Goal: Task Accomplishment & Management: Use online tool/utility

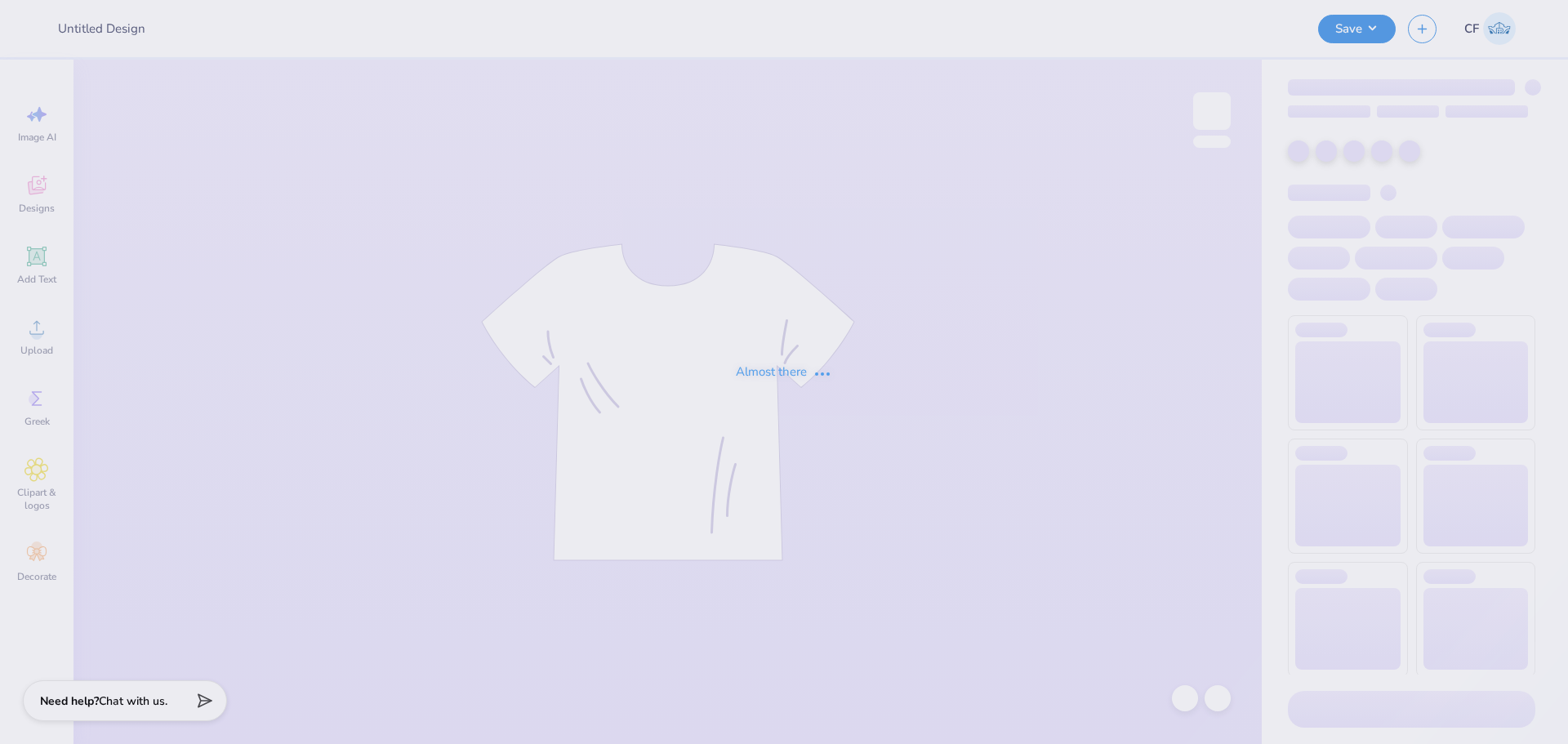
type input "Design 2"
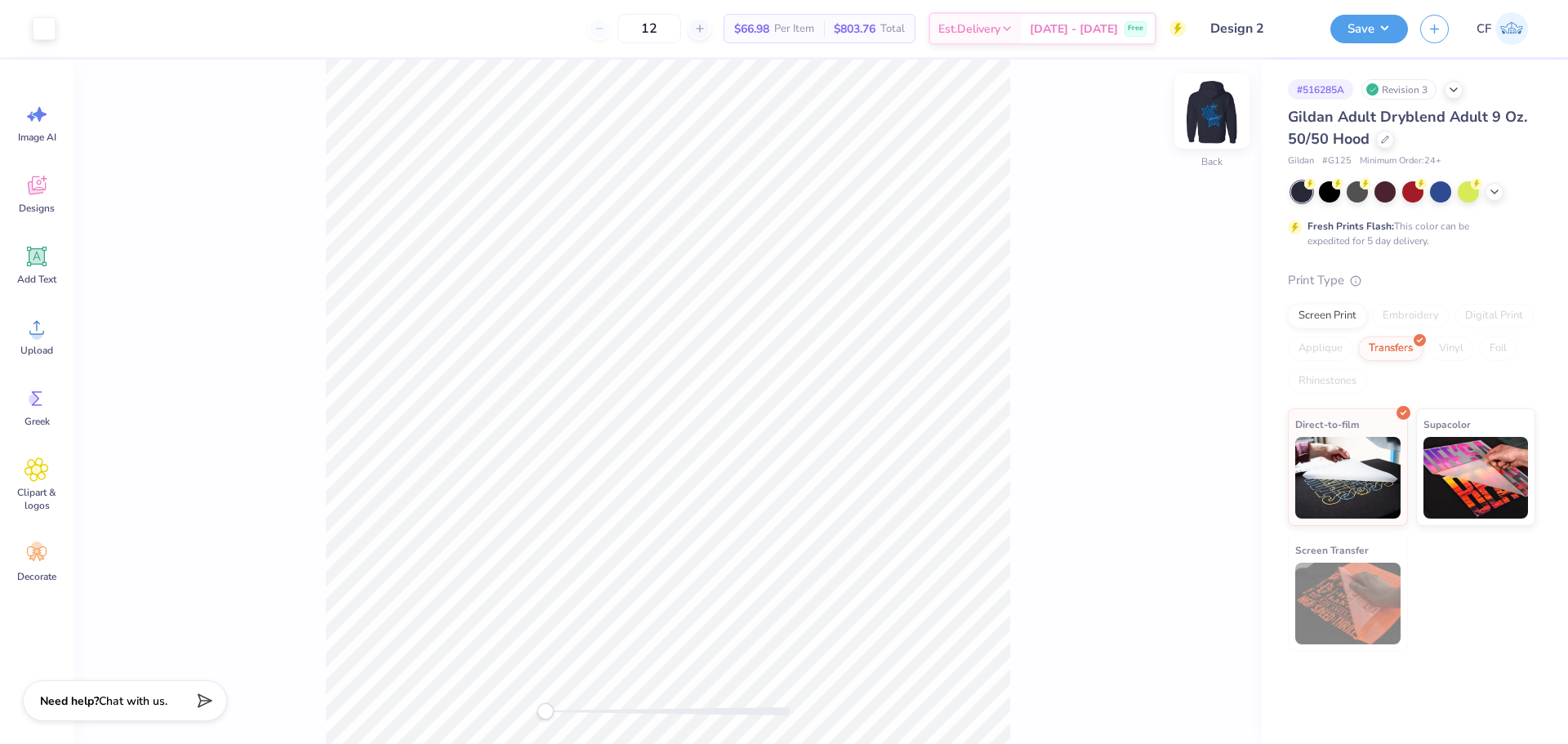
click at [1213, 105] on img at bounding box center [1211, 110] width 66 height 66
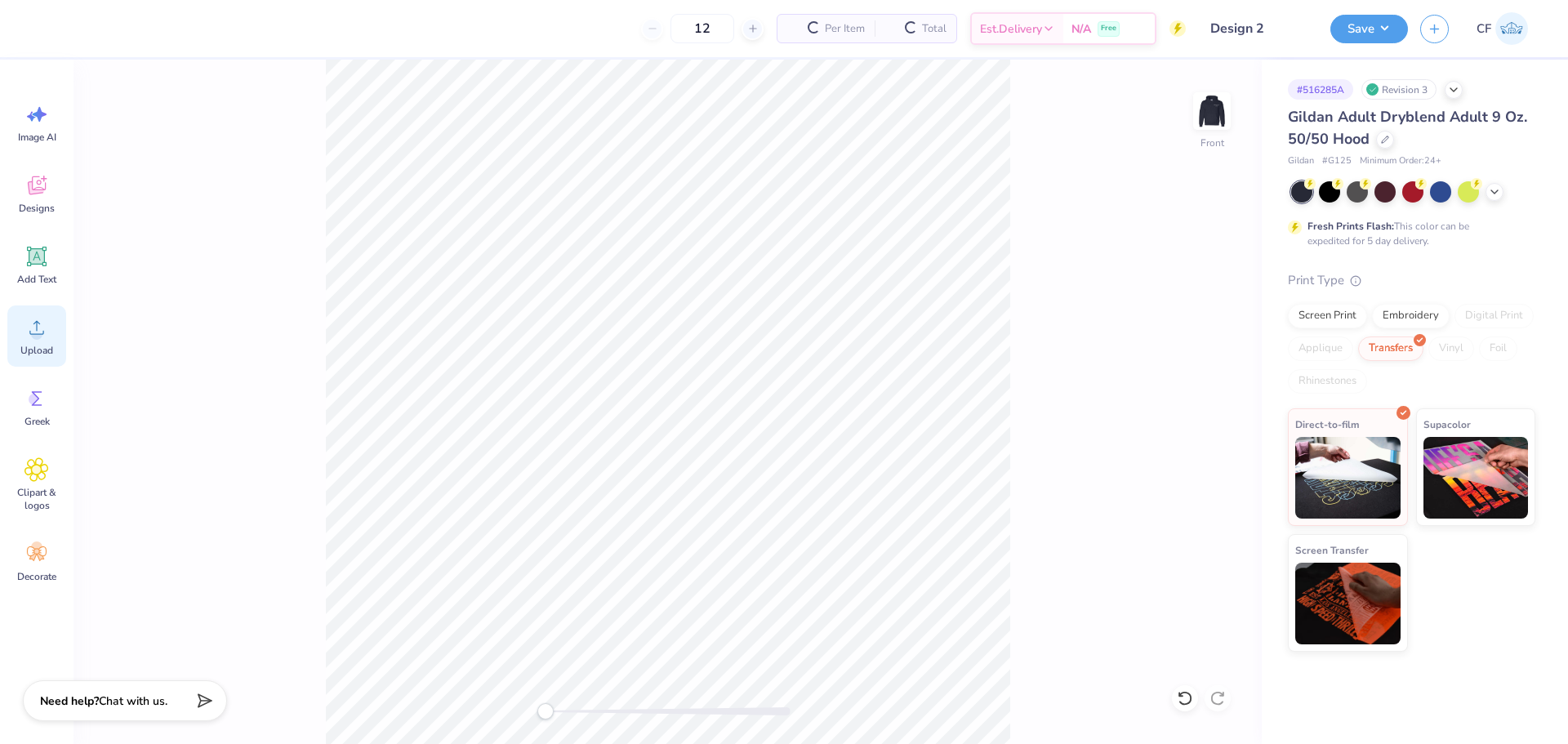
click at [45, 361] on div "Upload" at bounding box center [36, 336] width 59 height 61
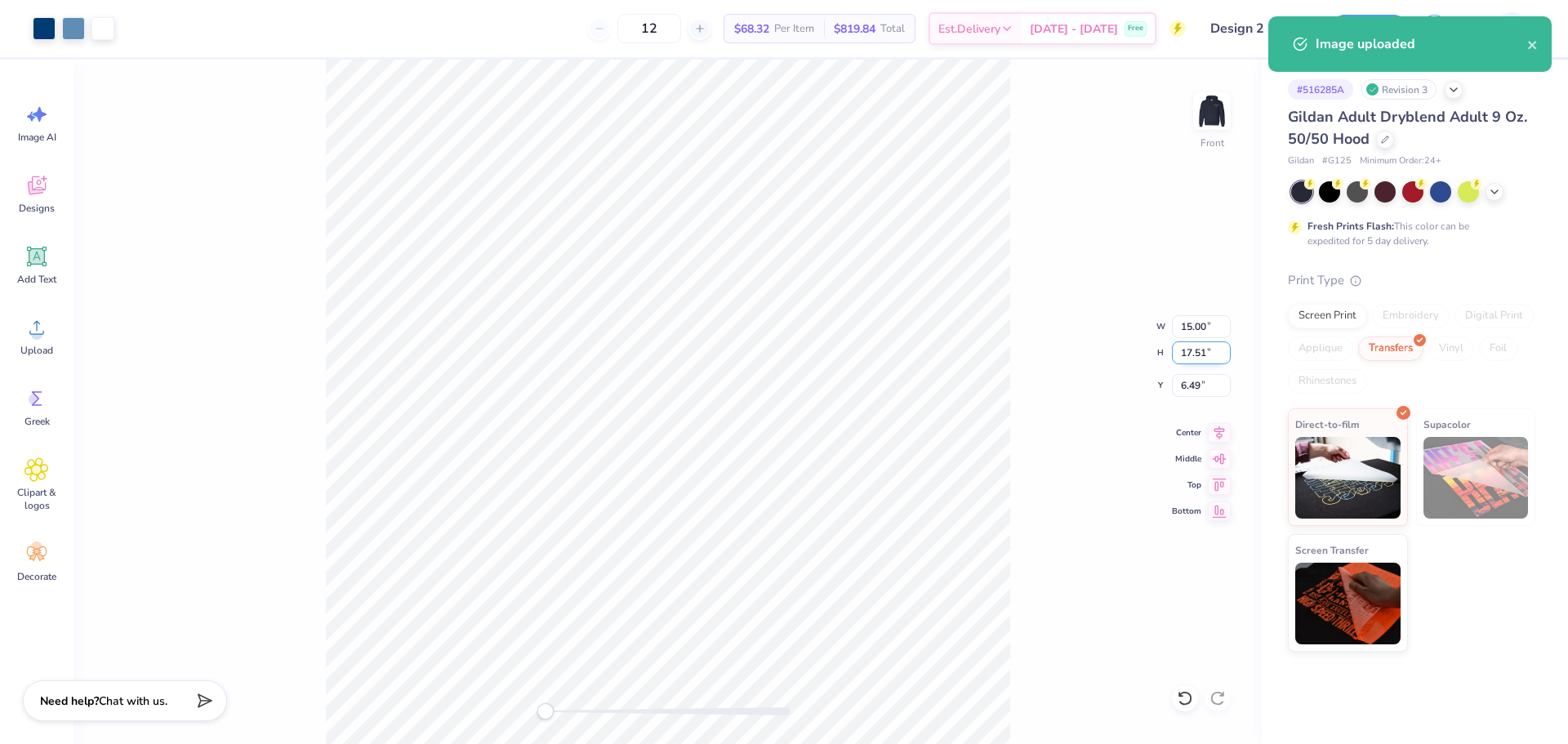
click at [1196, 347] on input "17.51" at bounding box center [1201, 352] width 59 height 23
type input "13"
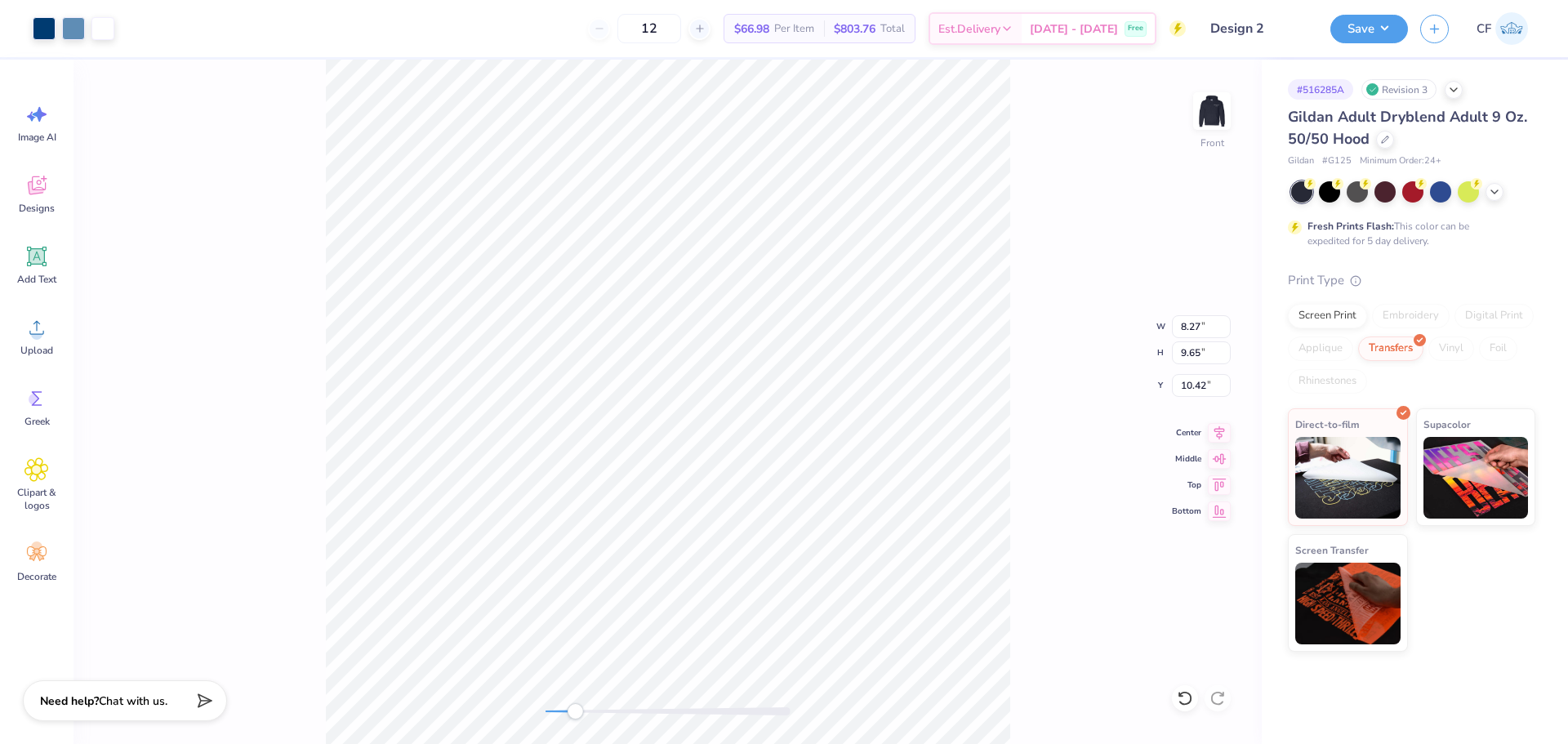
drag, startPoint x: 548, startPoint y: 714, endPoint x: 581, endPoint y: 717, distance: 33.1
click at [581, 717] on div "Accessibility label" at bounding box center [575, 711] width 17 height 17
click at [533, 706] on div "Front W 8.27 8.27 " H 9.65 9.65 " Y 10.42 10.42 " Center Middle Top Bottom" at bounding box center [668, 401] width 1188 height 684
click at [1215, 432] on icon at bounding box center [1219, 430] width 23 height 19
click at [1213, 111] on img at bounding box center [1211, 110] width 66 height 66
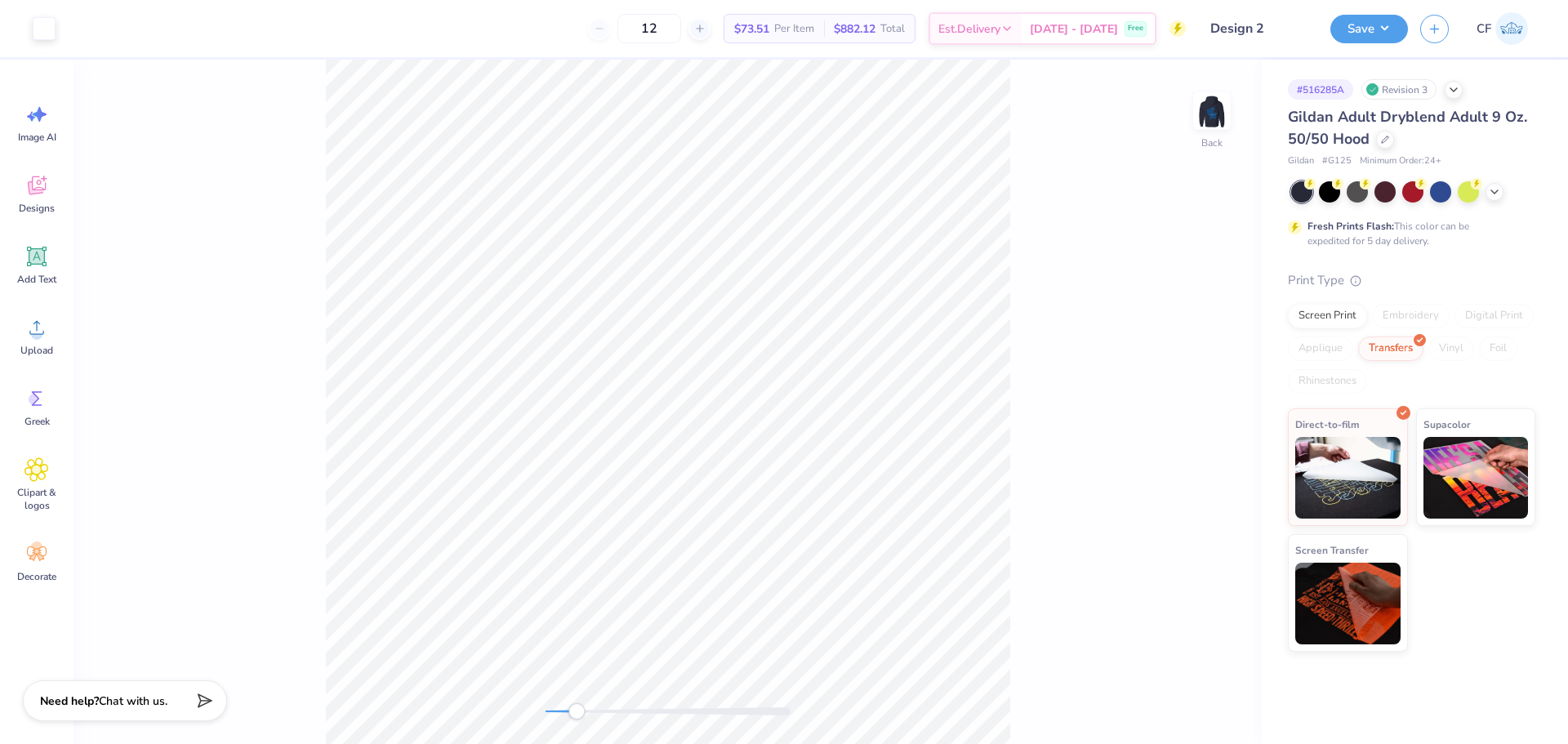
drag, startPoint x: 547, startPoint y: 712, endPoint x: 577, endPoint y: 715, distance: 30.1
click at [577, 715] on div "Accessibility label" at bounding box center [577, 711] width 17 height 17
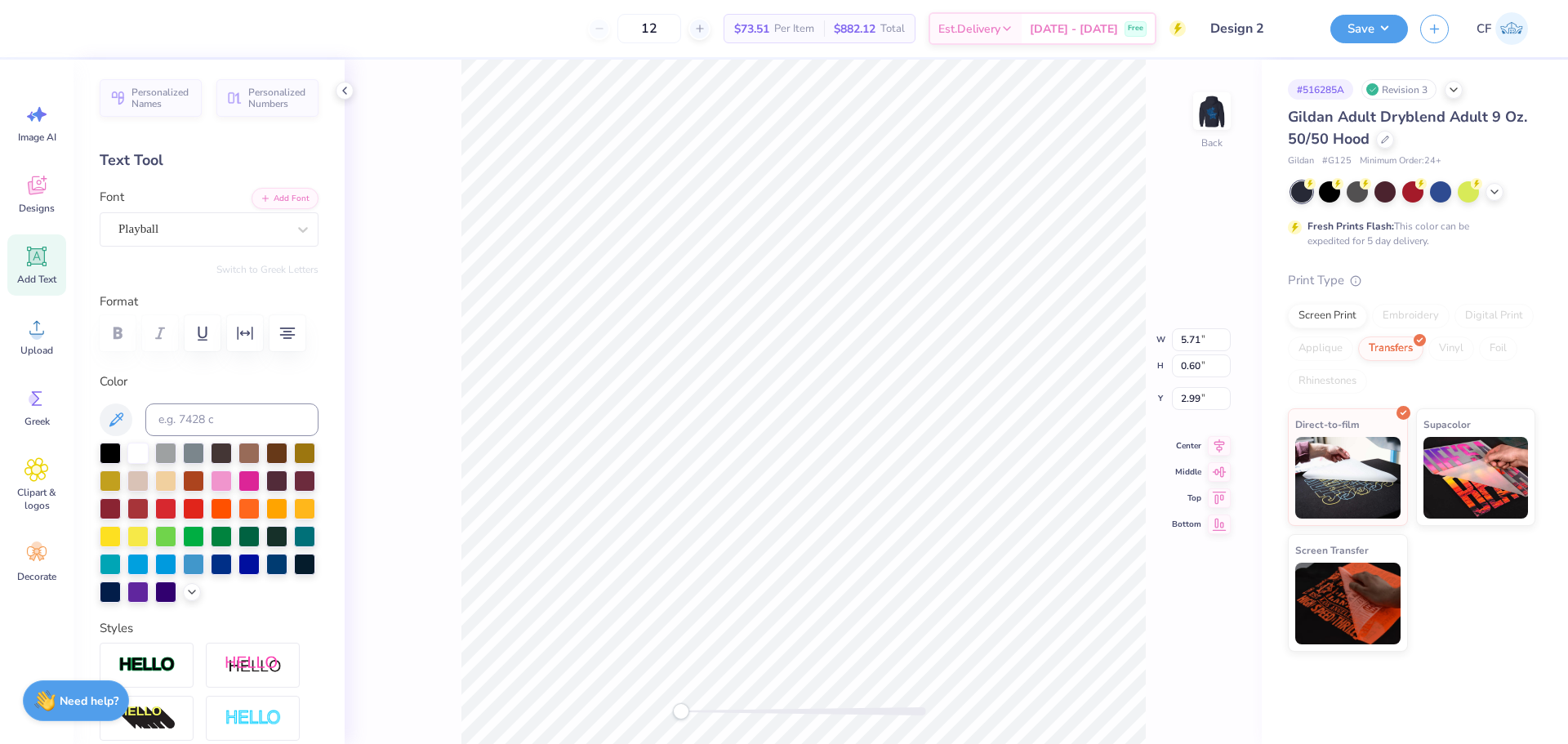
click at [655, 705] on div "Back W 5.71 5.71 " H 0.60 0.60 " Y 2.99 2.99 " Center Middle Top Bottom" at bounding box center [803, 401] width 917 height 684
click at [632, 690] on div "Back" at bounding box center [803, 401] width 917 height 684
drag, startPoint x: 682, startPoint y: 711, endPoint x: 711, endPoint y: 703, distance: 30.1
click at [708, 711] on div "Accessibility label" at bounding box center [707, 711] width 17 height 17
type input "5.87"
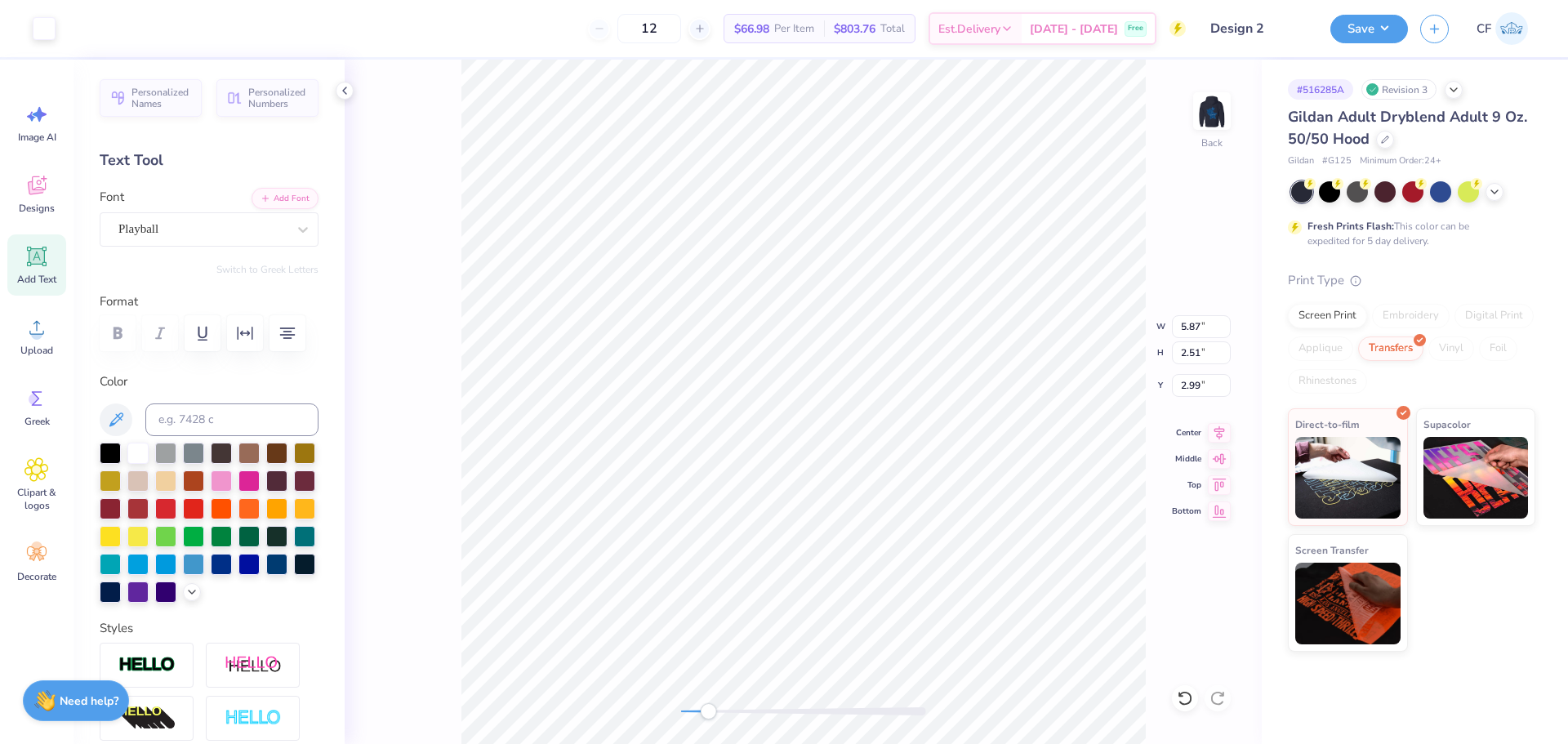
type input "2.51"
type input "5.80"
type input "2.49"
type input "5.92"
type input "2.53"
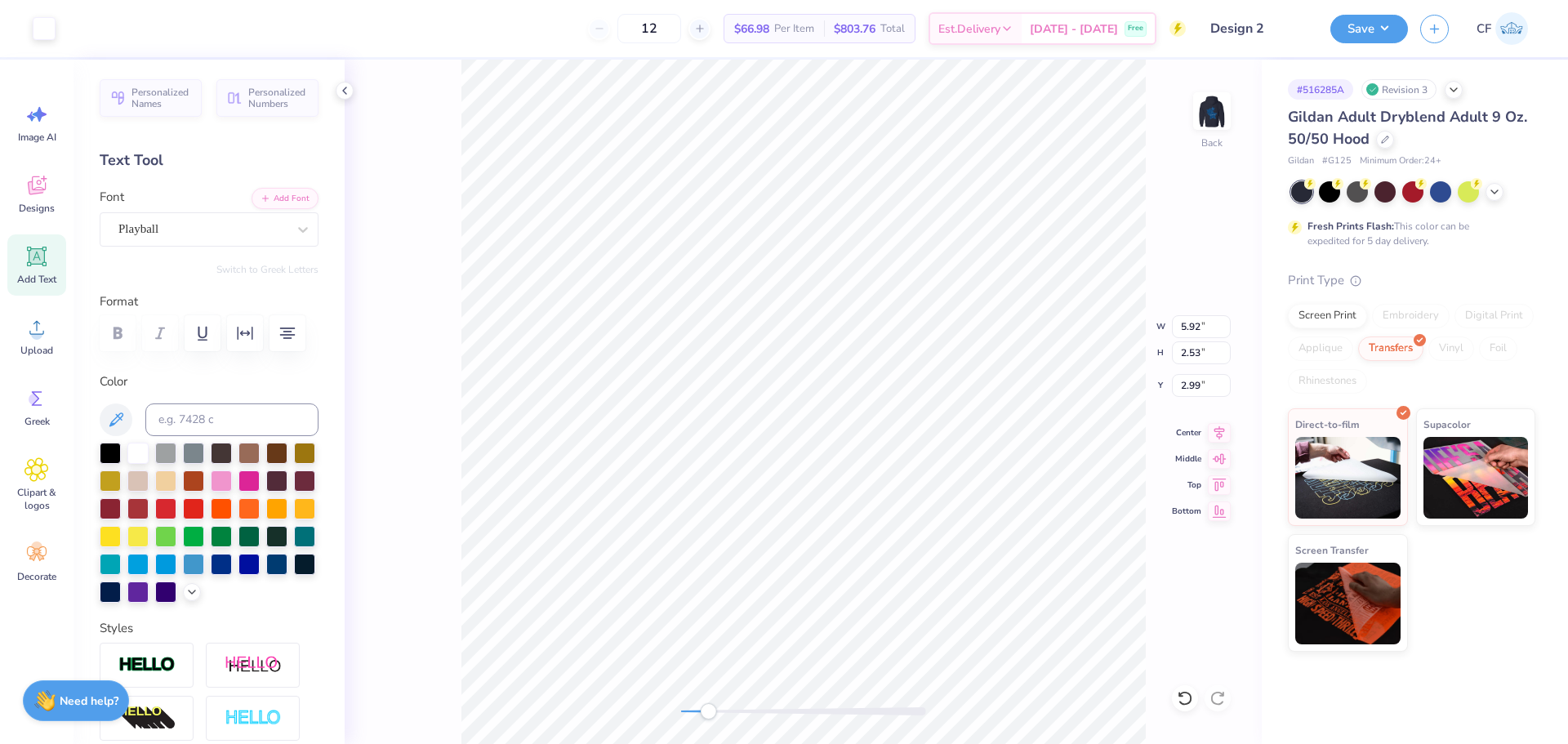
type input "5.81"
type input "2.49"
type input "5.89"
type input "2.52"
type input "5.79"
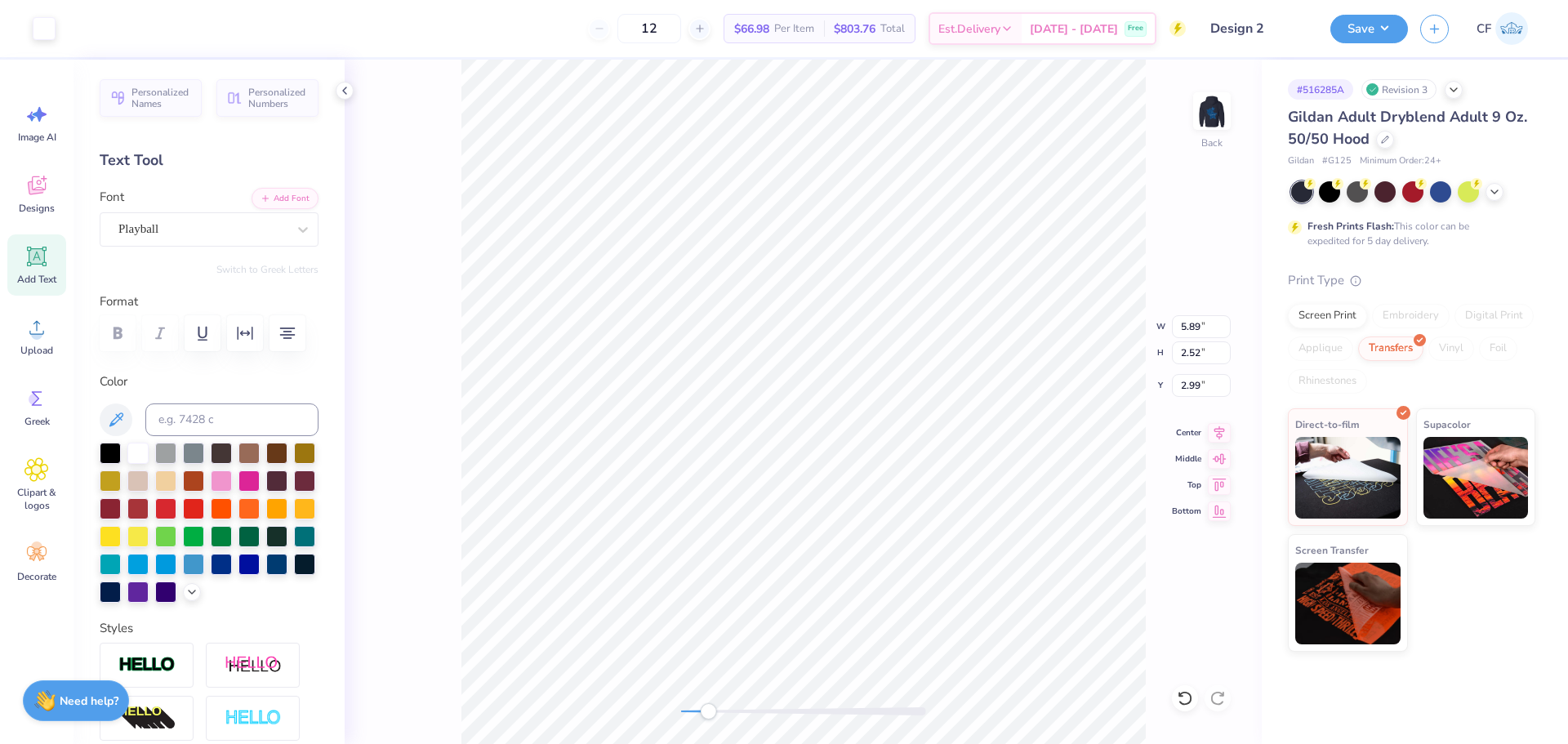
type input "2.49"
type input "5.86"
type input "2.51"
type input "5.74"
type input "2.47"
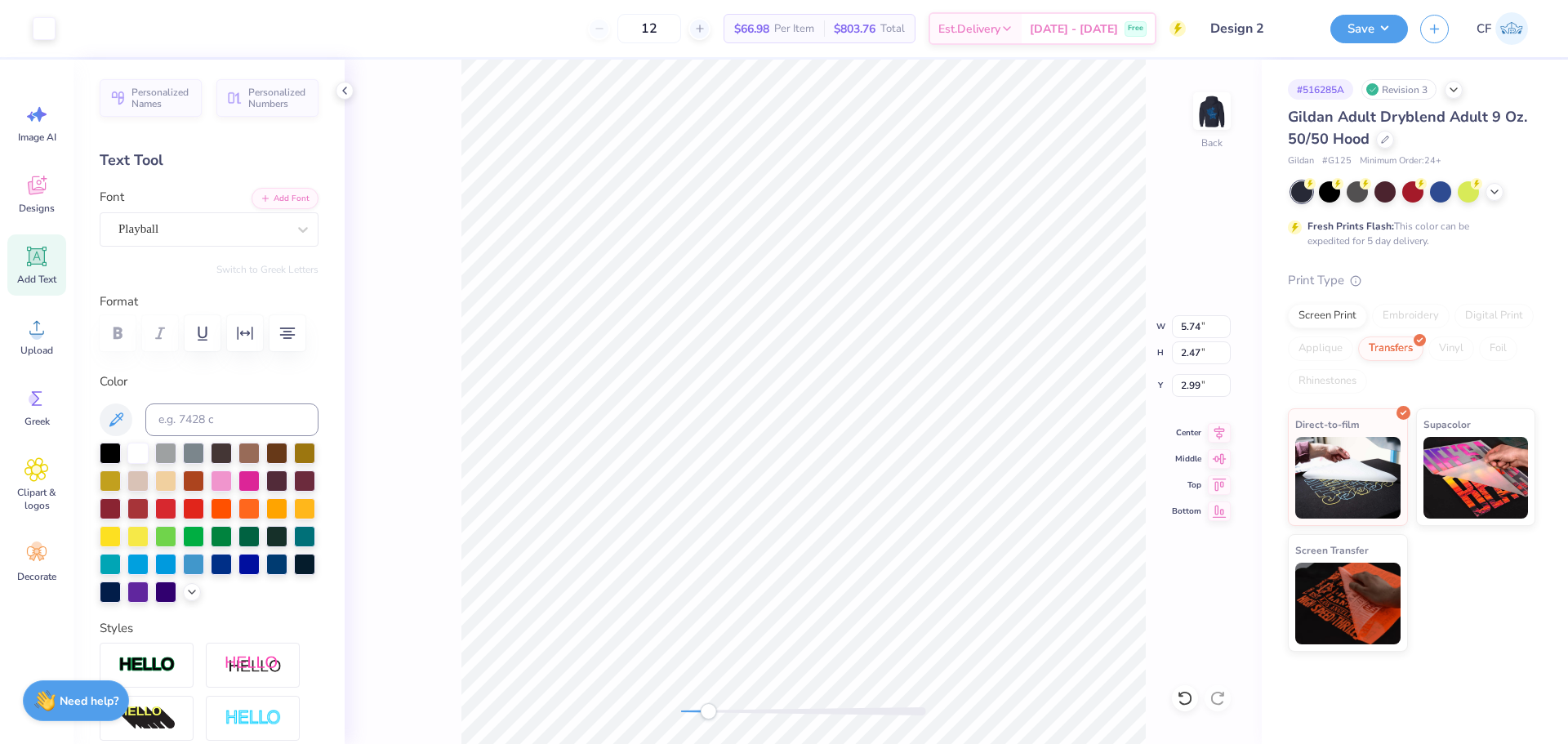
type input "5.85"
type input "2.51"
click at [672, 705] on div "Back W 5.85 5.85 " H 2.51 2.51 " Y 2.99 2.99 " Center Middle Top Bottom" at bounding box center [803, 401] width 917 height 684
type input "3"
click at [1224, 382] on input "3" at bounding box center [1201, 386] width 59 height 23
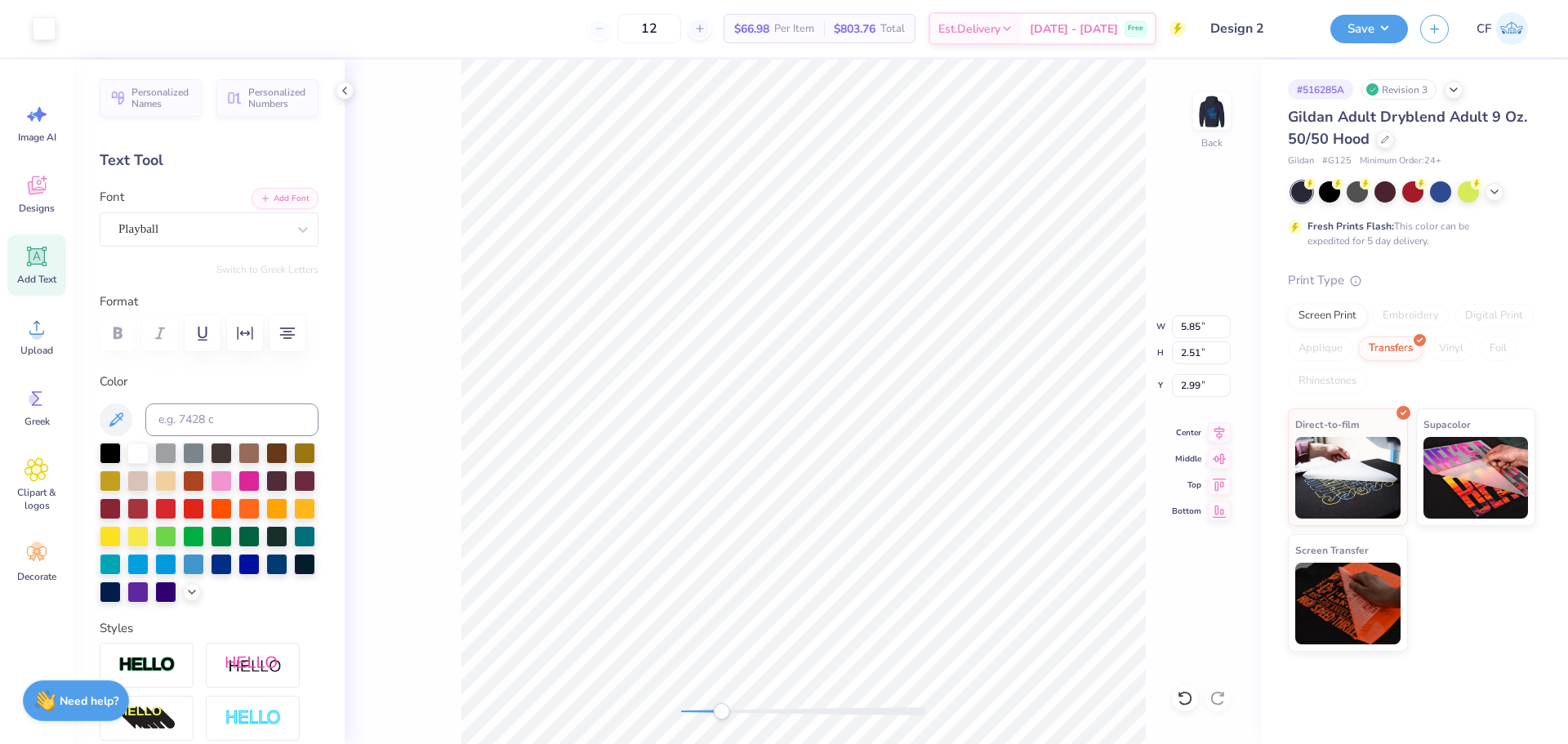
drag, startPoint x: 679, startPoint y: 711, endPoint x: 735, endPoint y: 704, distance: 56.4
click at [725, 717] on div "Accessibility label" at bounding box center [720, 711] width 17 height 17
type input "3.00"
drag, startPoint x: 734, startPoint y: 712, endPoint x: 676, endPoint y: 712, distance: 58.0
click at [726, 712] on div "Accessibility label" at bounding box center [734, 711] width 17 height 17
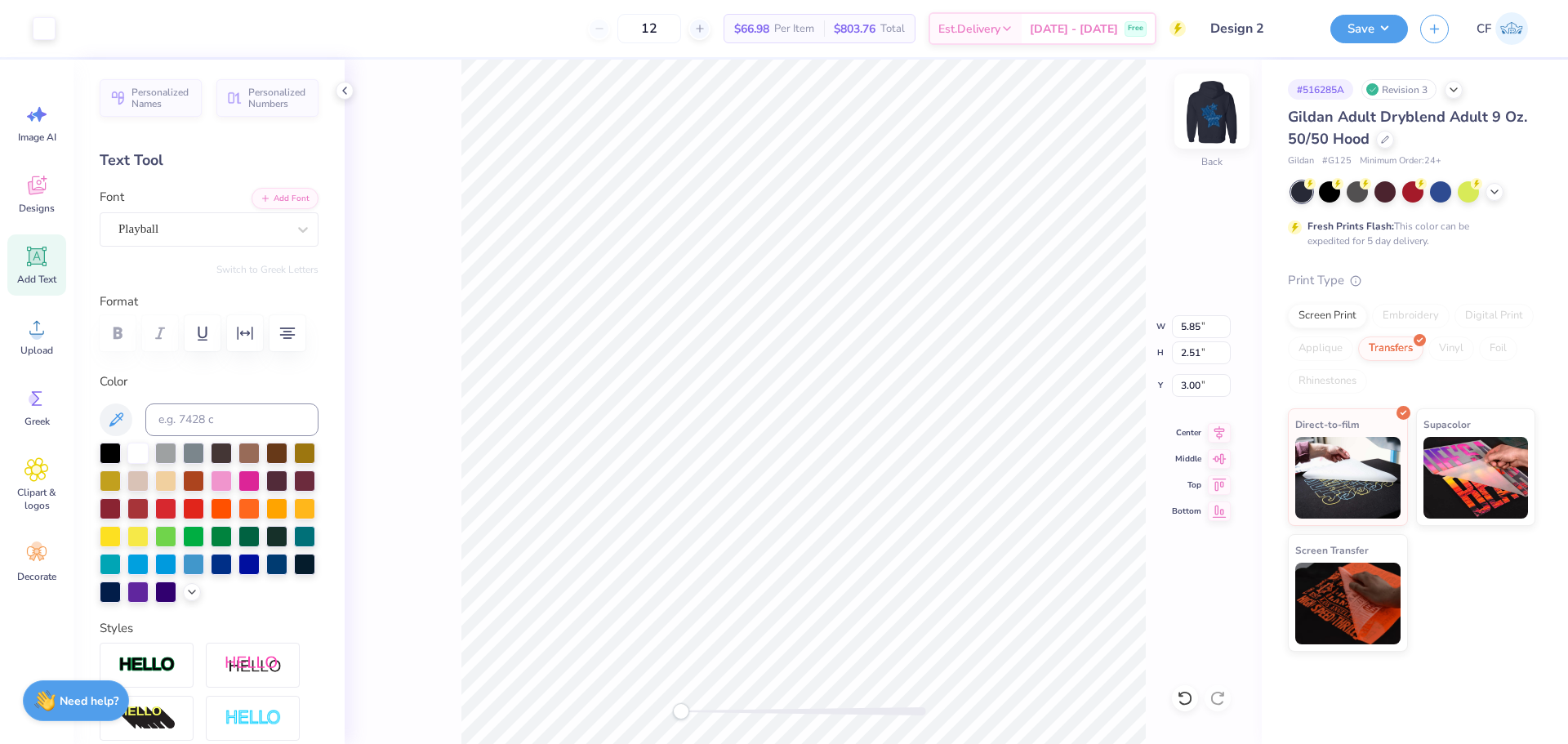
click at [1215, 102] on img at bounding box center [1211, 110] width 66 height 66
click at [1353, 25] on button "Save" at bounding box center [1369, 26] width 78 height 29
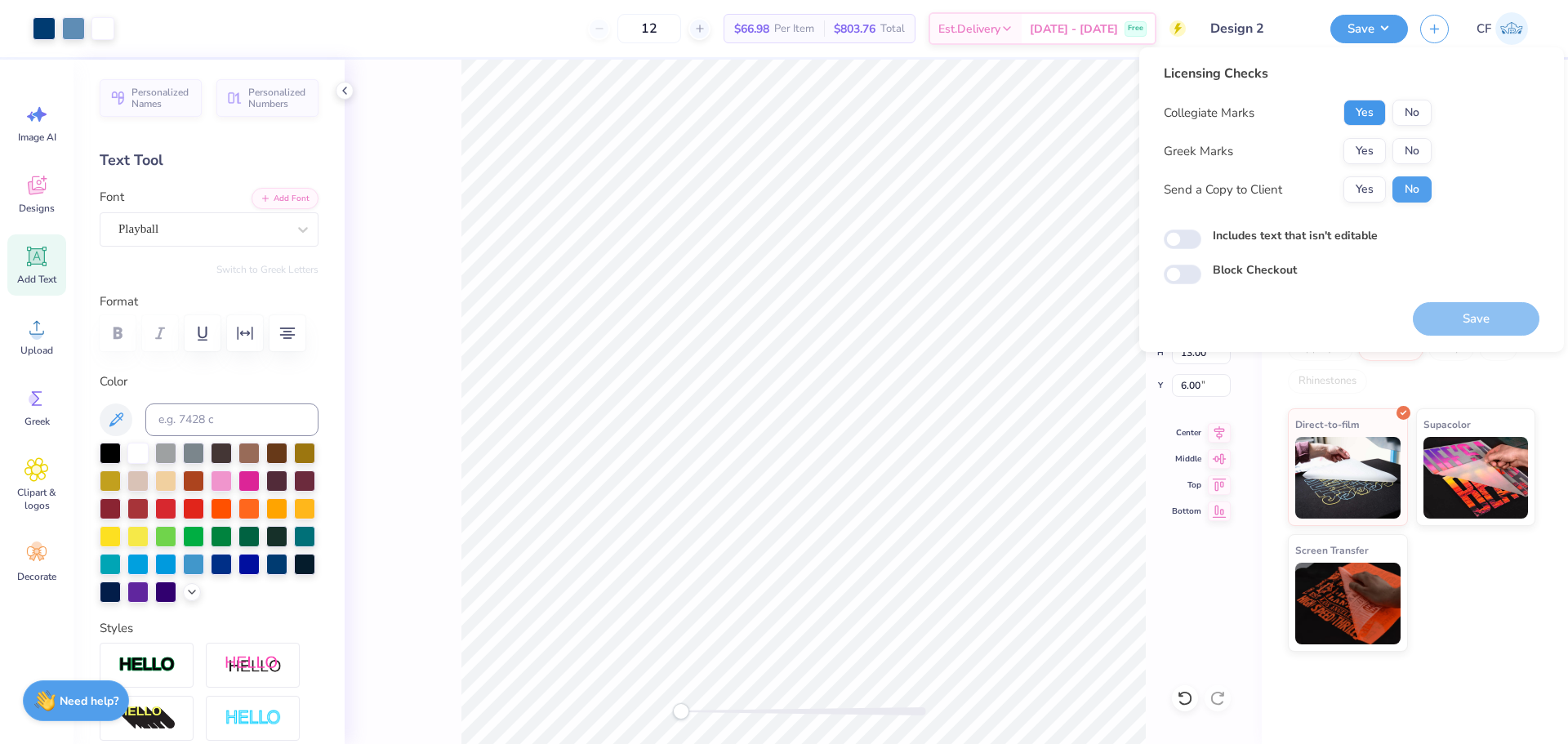
click at [1373, 110] on button "Yes" at bounding box center [1365, 113] width 42 height 26
click at [1375, 147] on button "Yes" at bounding box center [1365, 151] width 42 height 26
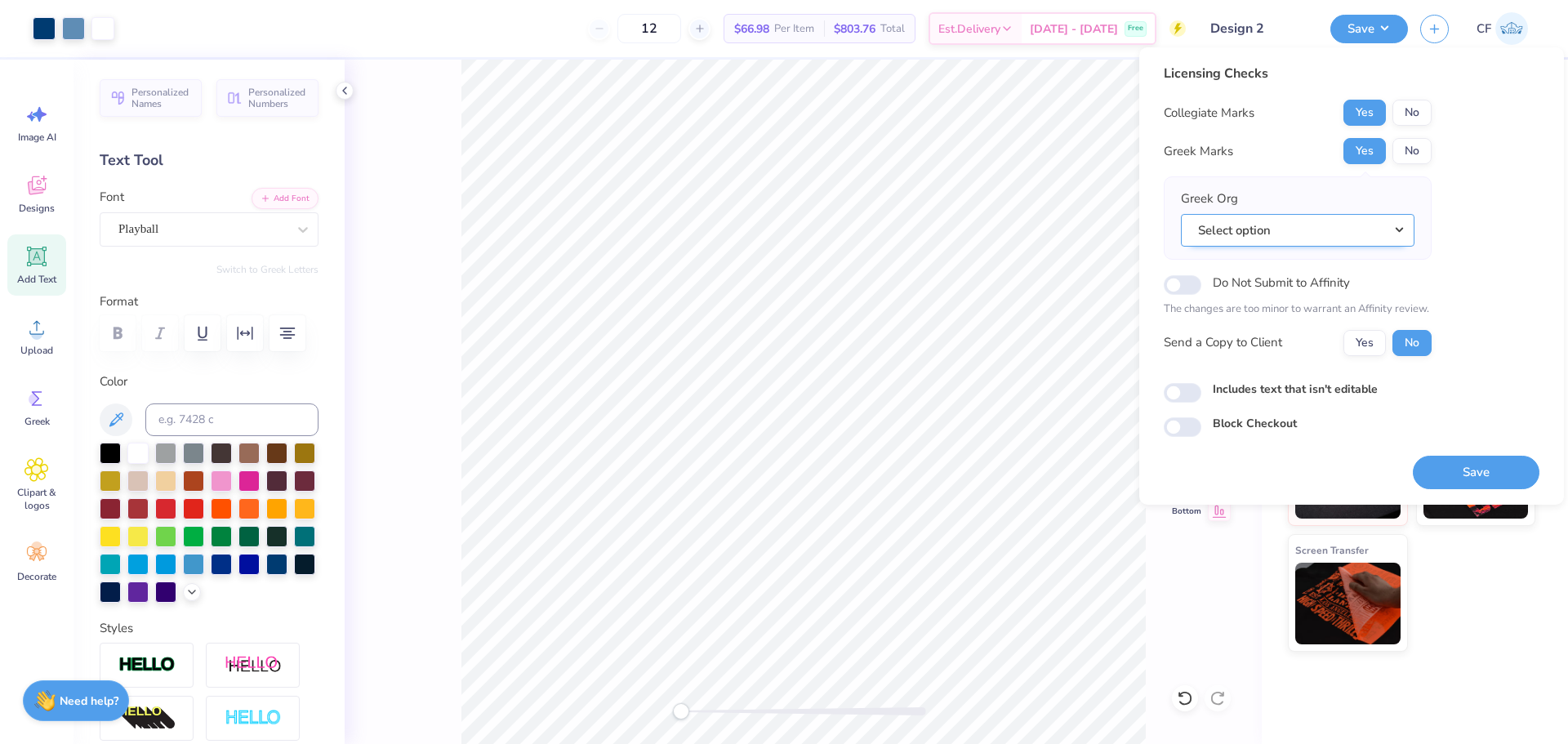
click at [1340, 236] on button "Select option" at bounding box center [1297, 230] width 233 height 33
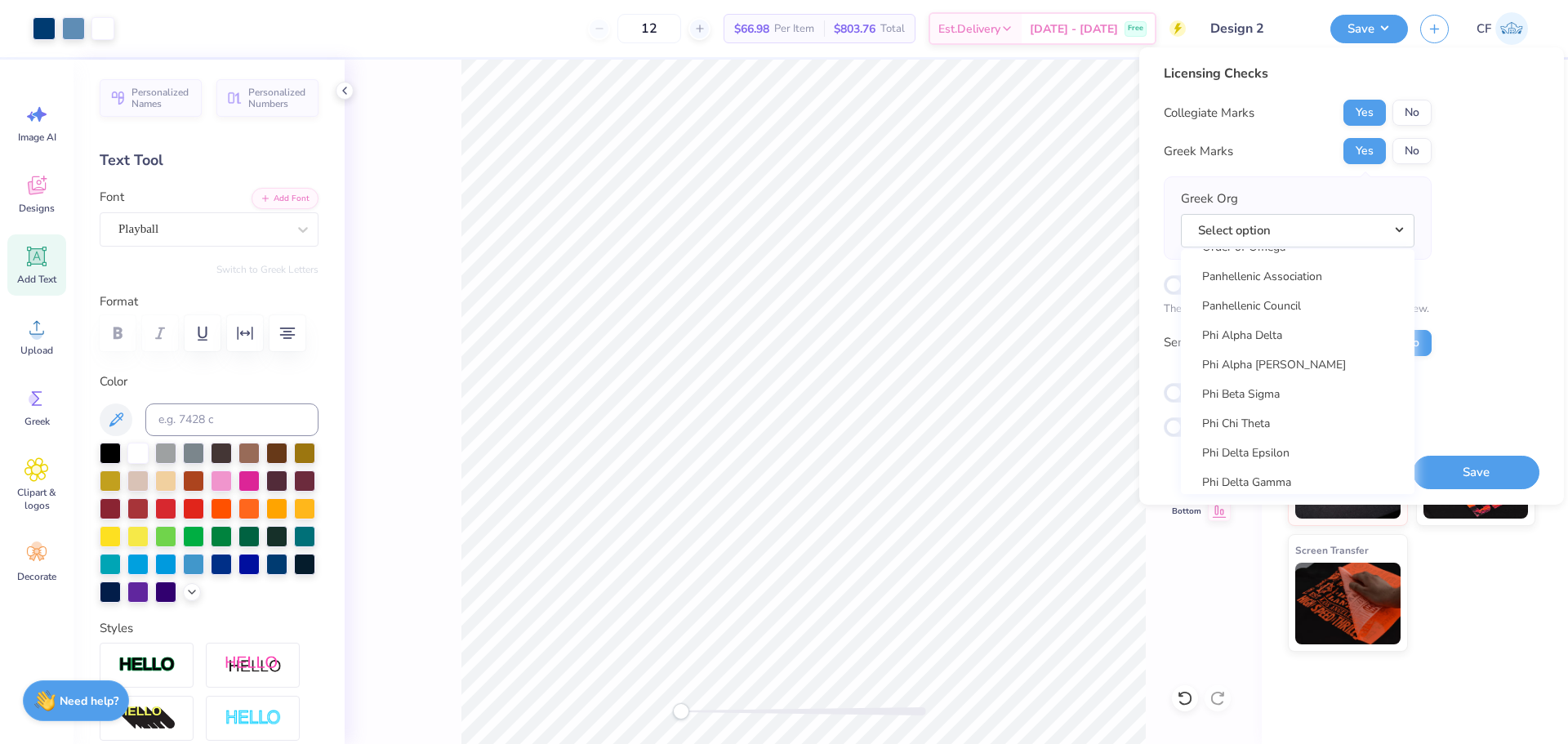
scroll to position [8247, 0]
click at [1282, 303] on link "Panhellenic Council" at bounding box center [1298, 311] width 221 height 27
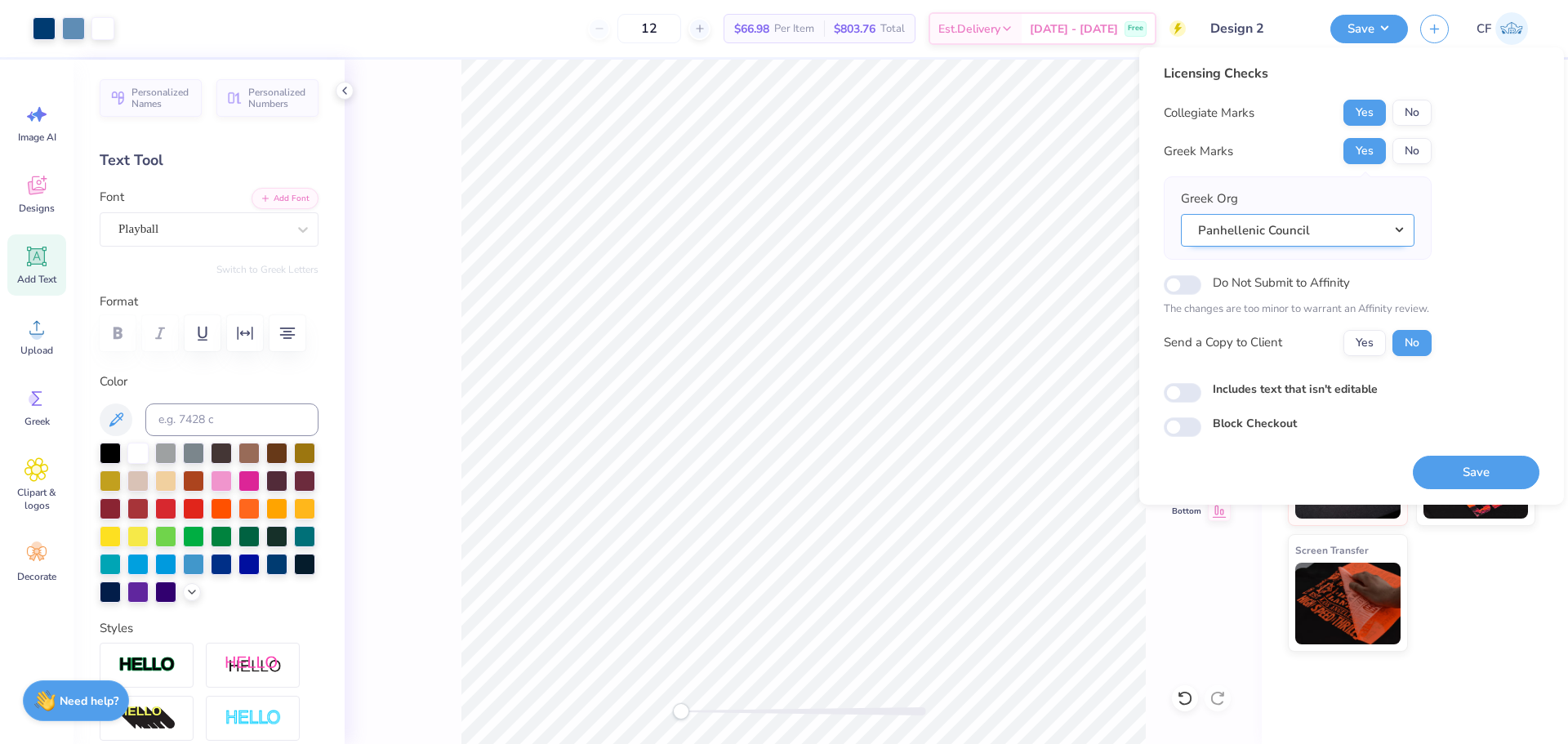
click at [1323, 222] on button "Panhellenic Council" at bounding box center [1297, 230] width 233 height 33
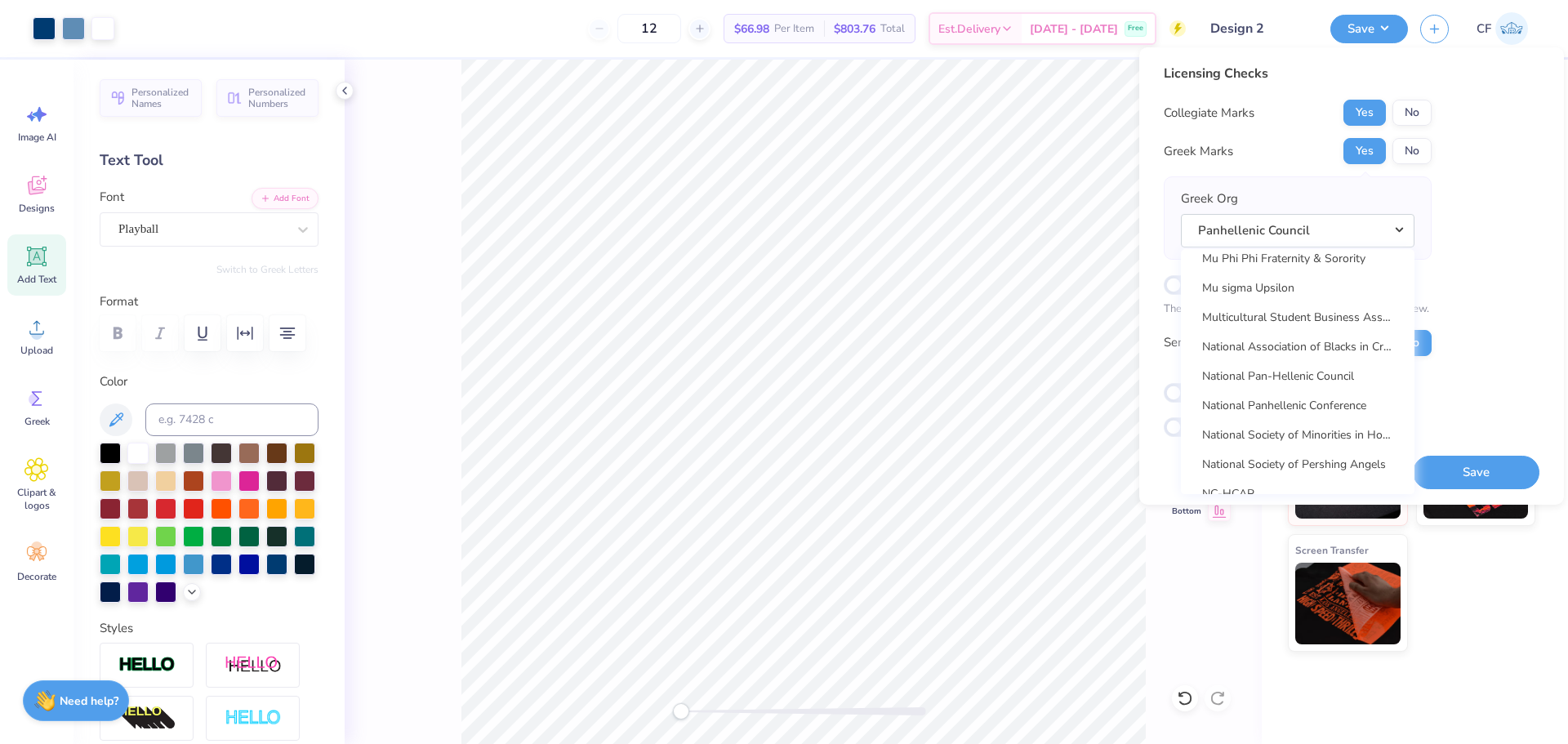
scroll to position [7593, 0]
click at [1310, 351] on link "National Pan-Hellenic Council" at bounding box center [1298, 347] width 221 height 27
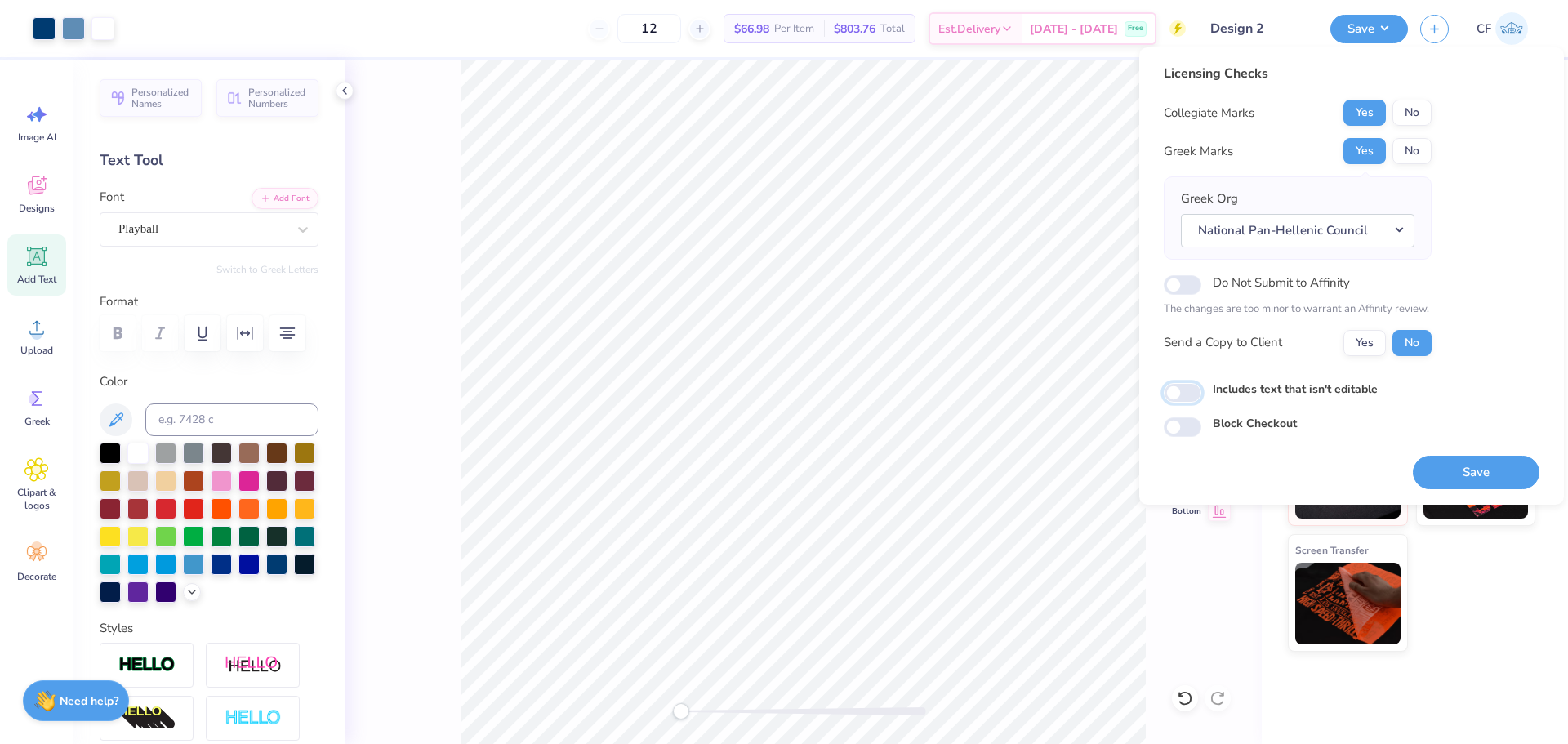
click at [1173, 391] on input "Includes text that isn't editable" at bounding box center [1182, 393] width 38 height 19
checkbox input "true"
click at [1366, 344] on button "Yes" at bounding box center [1365, 343] width 42 height 26
click at [1461, 473] on button "Save" at bounding box center [1476, 472] width 126 height 33
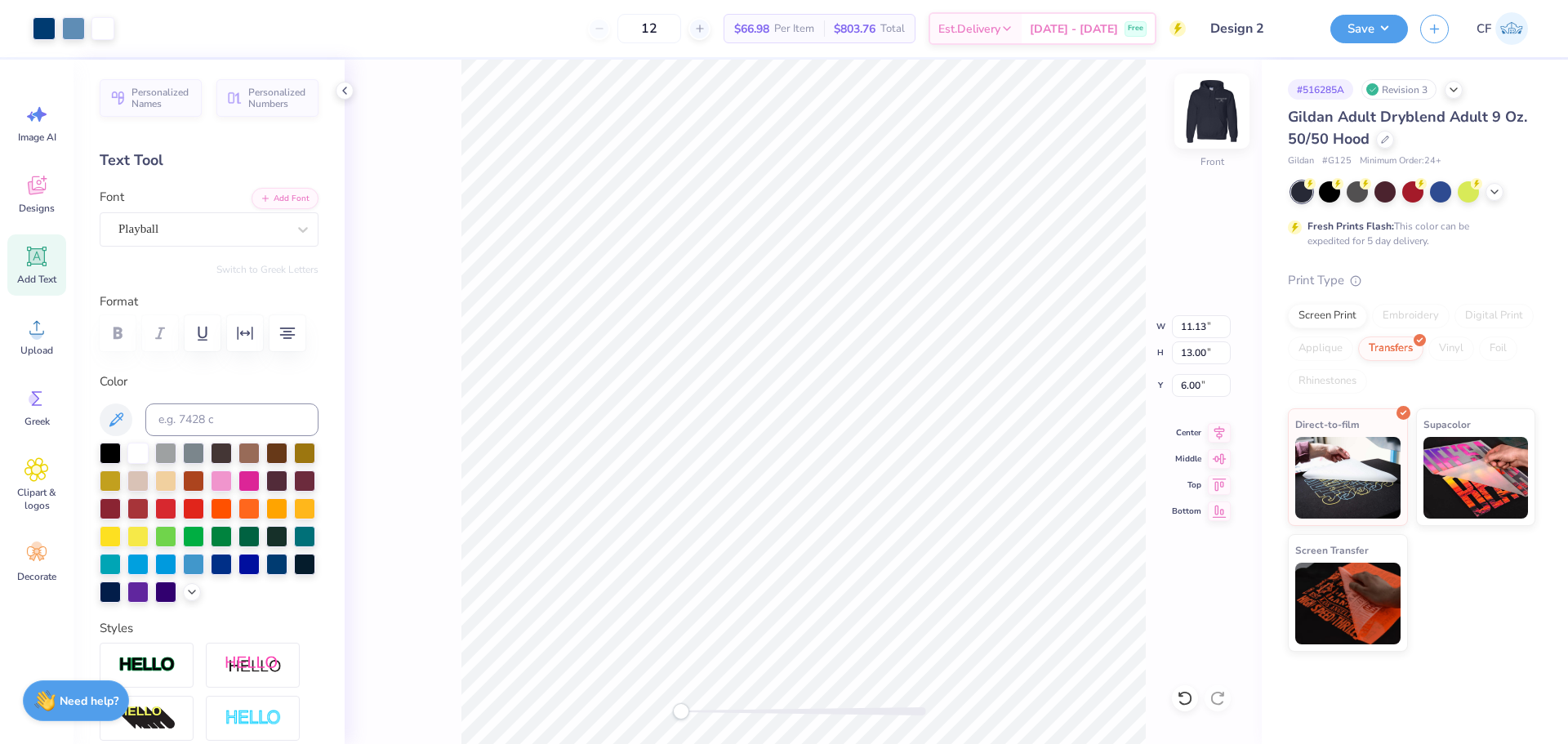
click at [1217, 126] on img at bounding box center [1211, 110] width 66 height 66
drag, startPoint x: 681, startPoint y: 713, endPoint x: 701, endPoint y: 716, distance: 20.2
click at [701, 716] on div "Accessibility label" at bounding box center [699, 711] width 17 height 17
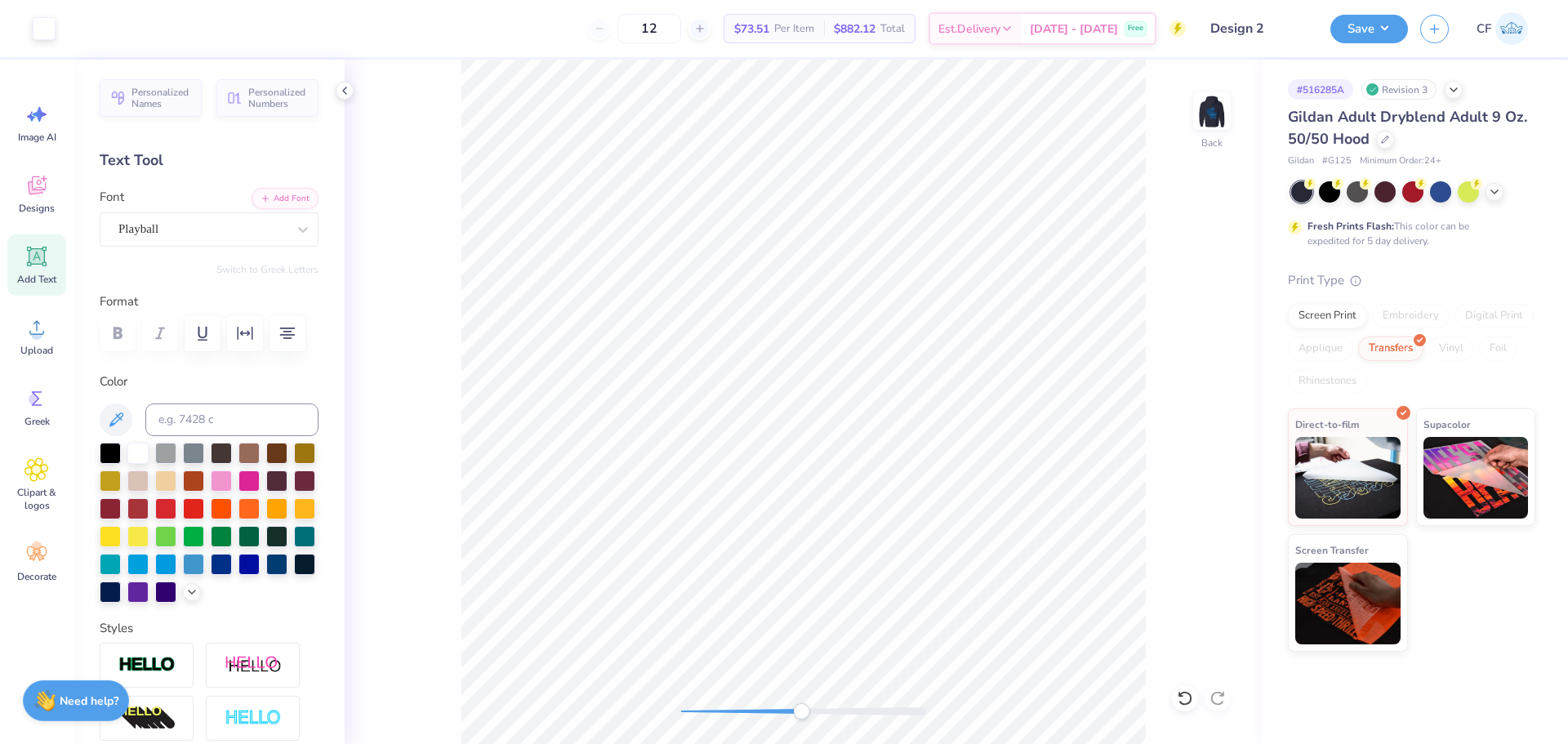
click at [796, 699] on div "Back" at bounding box center [803, 401] width 917 height 684
drag, startPoint x: 796, startPoint y: 719, endPoint x: 747, endPoint y: 709, distance: 50.0
click at [744, 717] on div "Accessibility label" at bounding box center [744, 711] width 17 height 17
click at [1216, 429] on icon at bounding box center [1219, 430] width 23 height 19
type input "2.32"
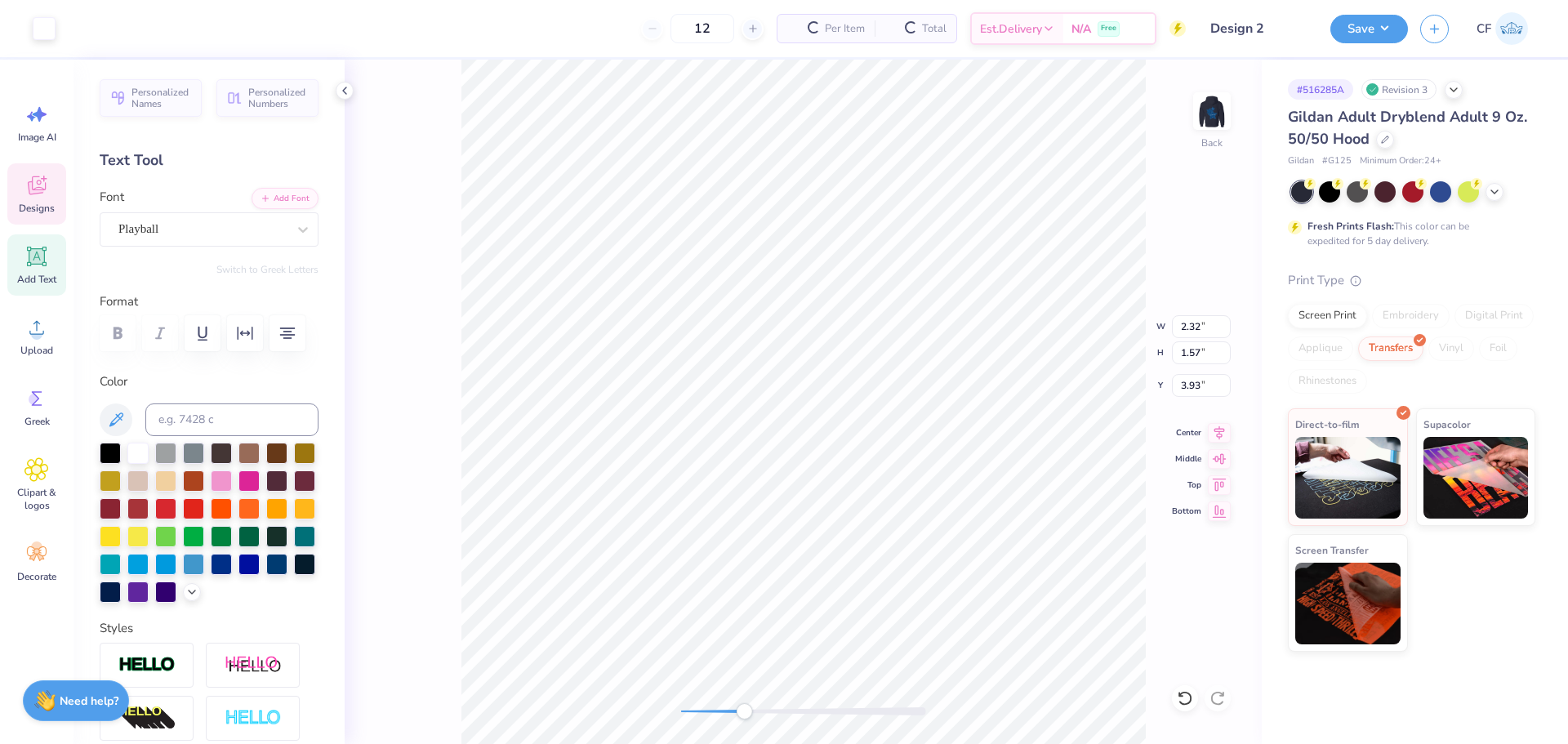
type input "1.57"
type input "3.93"
type input "5.80"
type input "0.61"
type input "3.00"
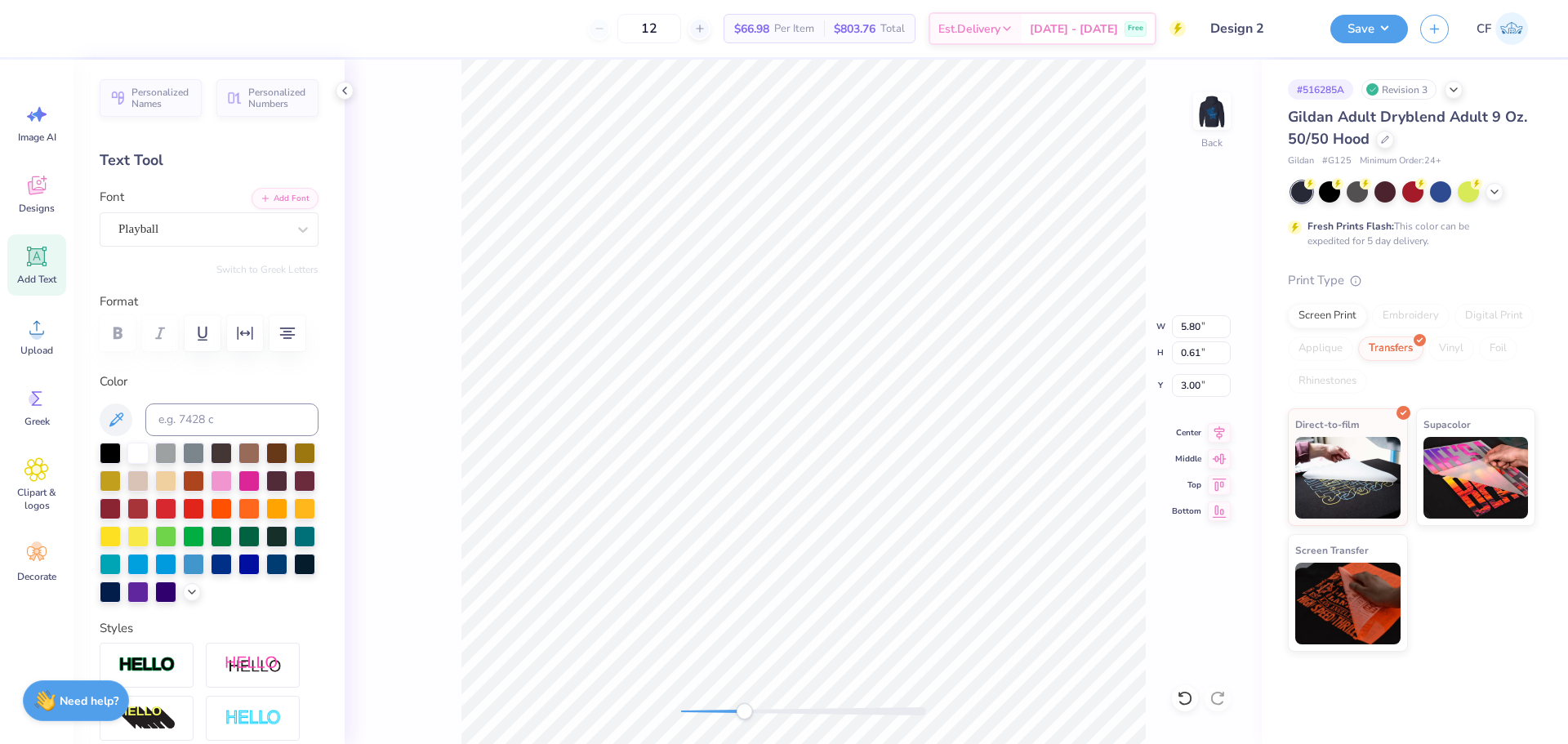
type textarea "Panhellenic"
type input "3.78"
type input "2.71"
type input "2.97"
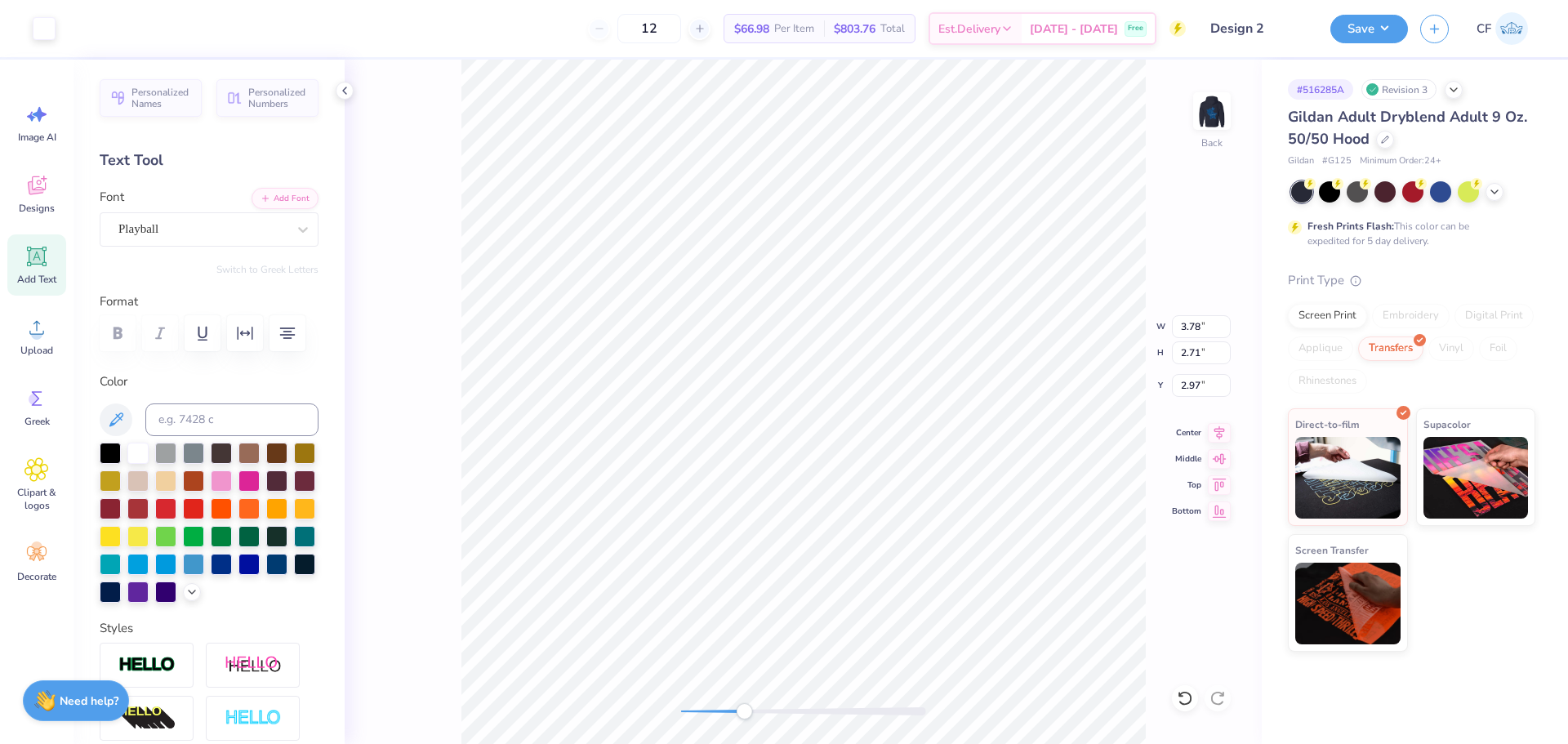
type input "3.24"
type input "2.42"
type input "3.00"
click at [1191, 322] on input "3.24" at bounding box center [1201, 327] width 59 height 23
click at [880, 569] on li "Group" at bounding box center [898, 564] width 128 height 32
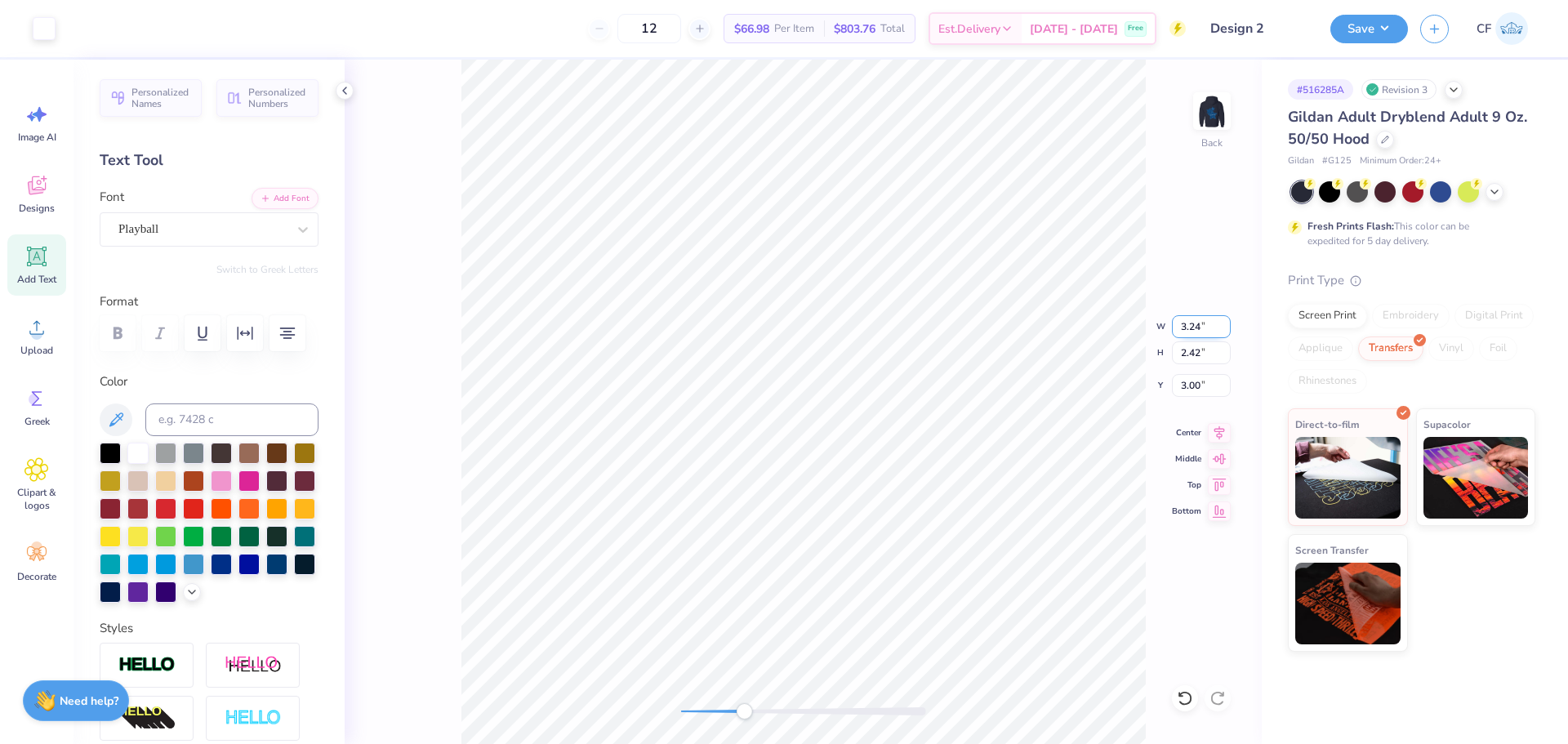
click at [1195, 329] on input "3.24" at bounding box center [1201, 327] width 59 height 23
type input "3.5"
click at [670, 695] on div "Back W 3.78 3.78 " H 2.83 2.83 " Y 2.79 2.79 " Center Middle Top Bottom" at bounding box center [803, 401] width 917 height 684
click at [1398, 21] on button "Save" at bounding box center [1369, 26] width 78 height 29
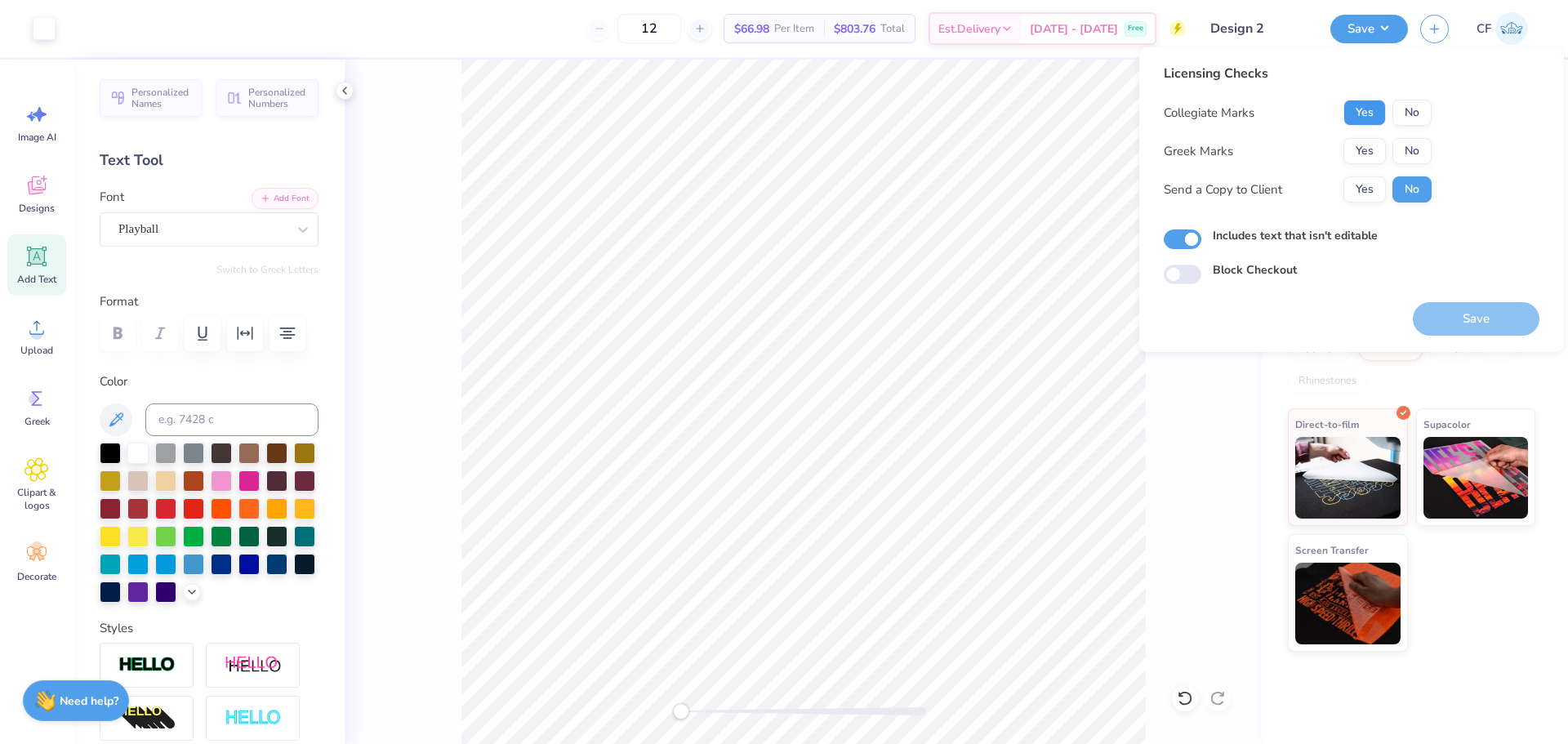
click at [1368, 110] on button "Yes" at bounding box center [1365, 113] width 42 height 26
click at [1359, 144] on button "Yes" at bounding box center [1365, 151] width 42 height 26
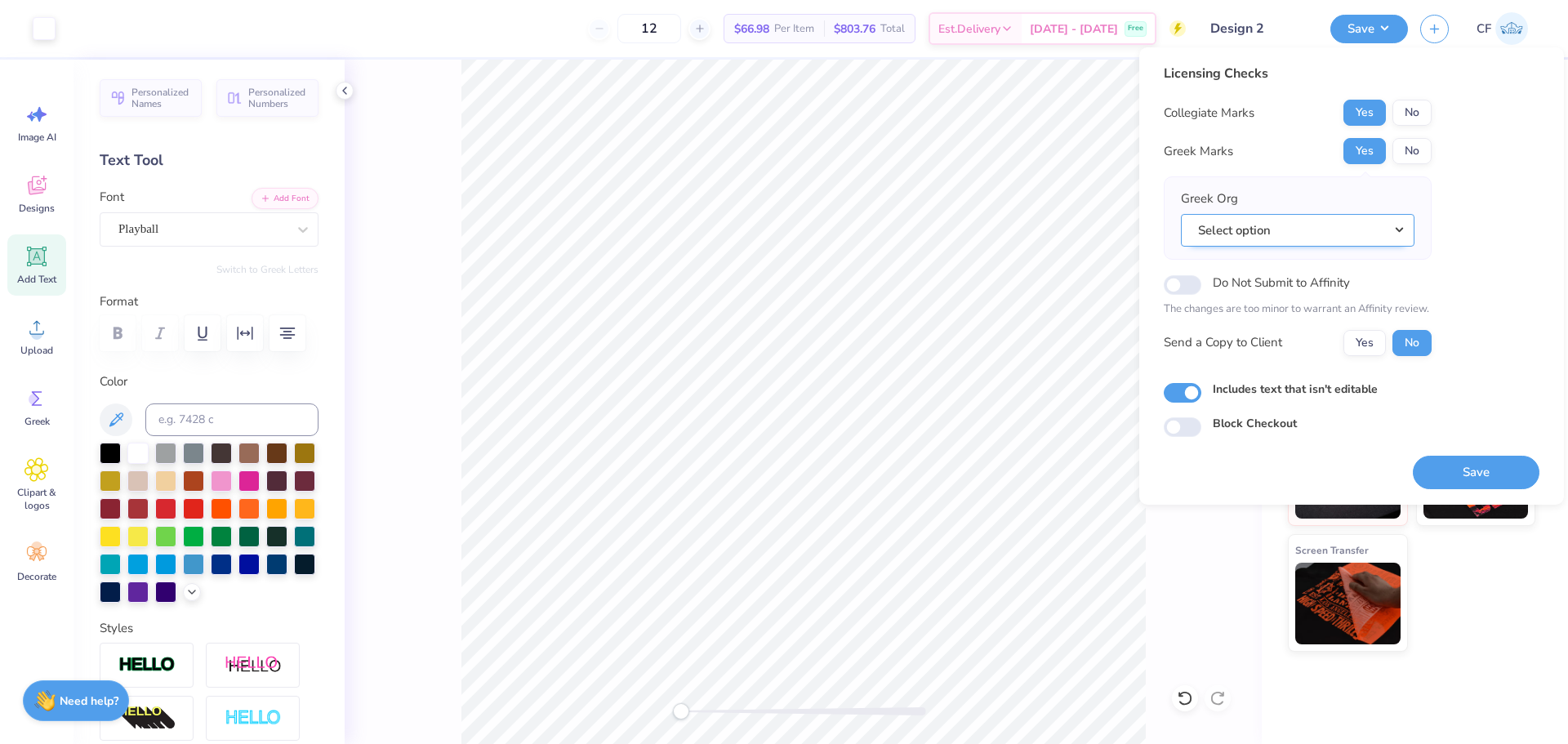
click at [1301, 232] on button "Select option" at bounding box center [1297, 230] width 233 height 33
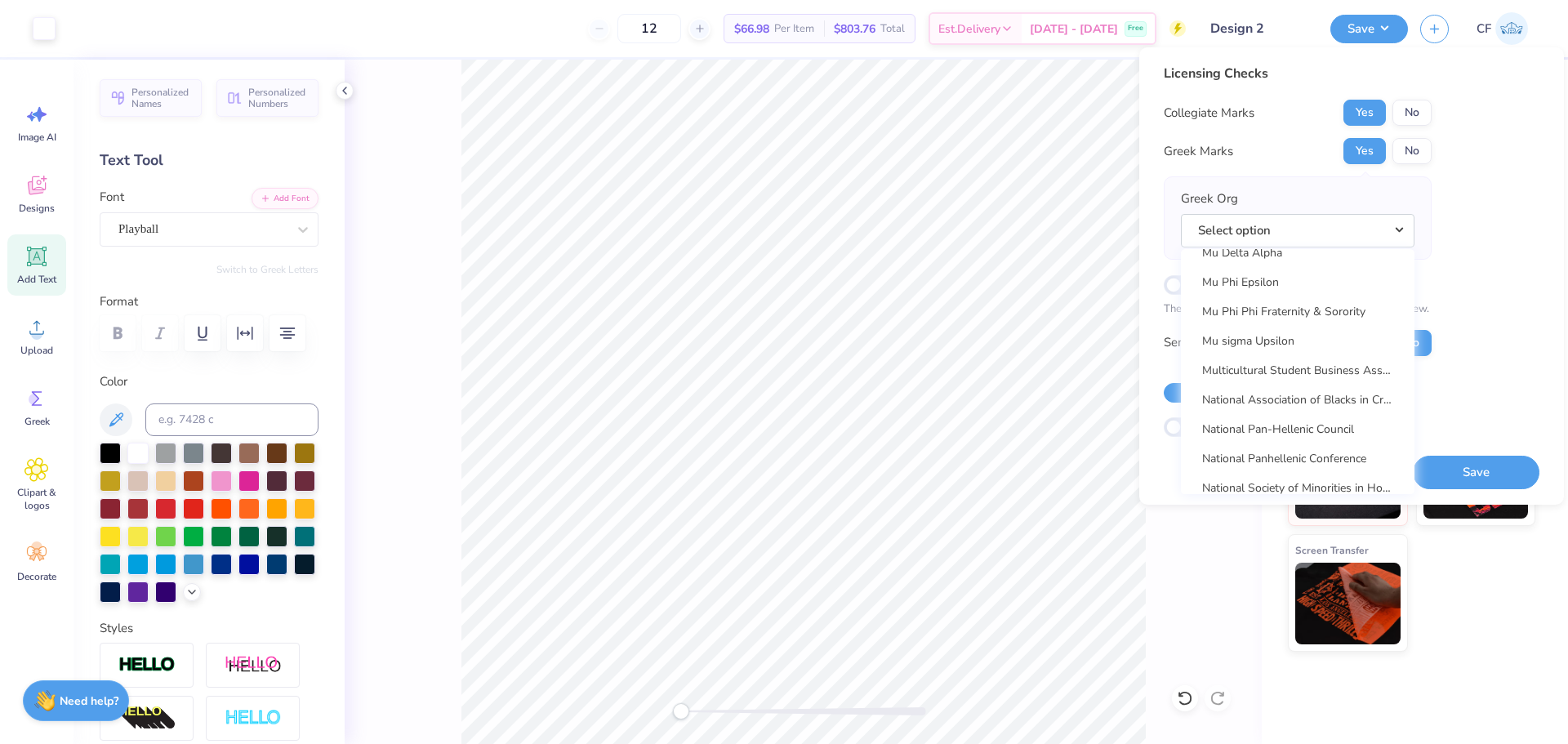
scroll to position [7593, 0]
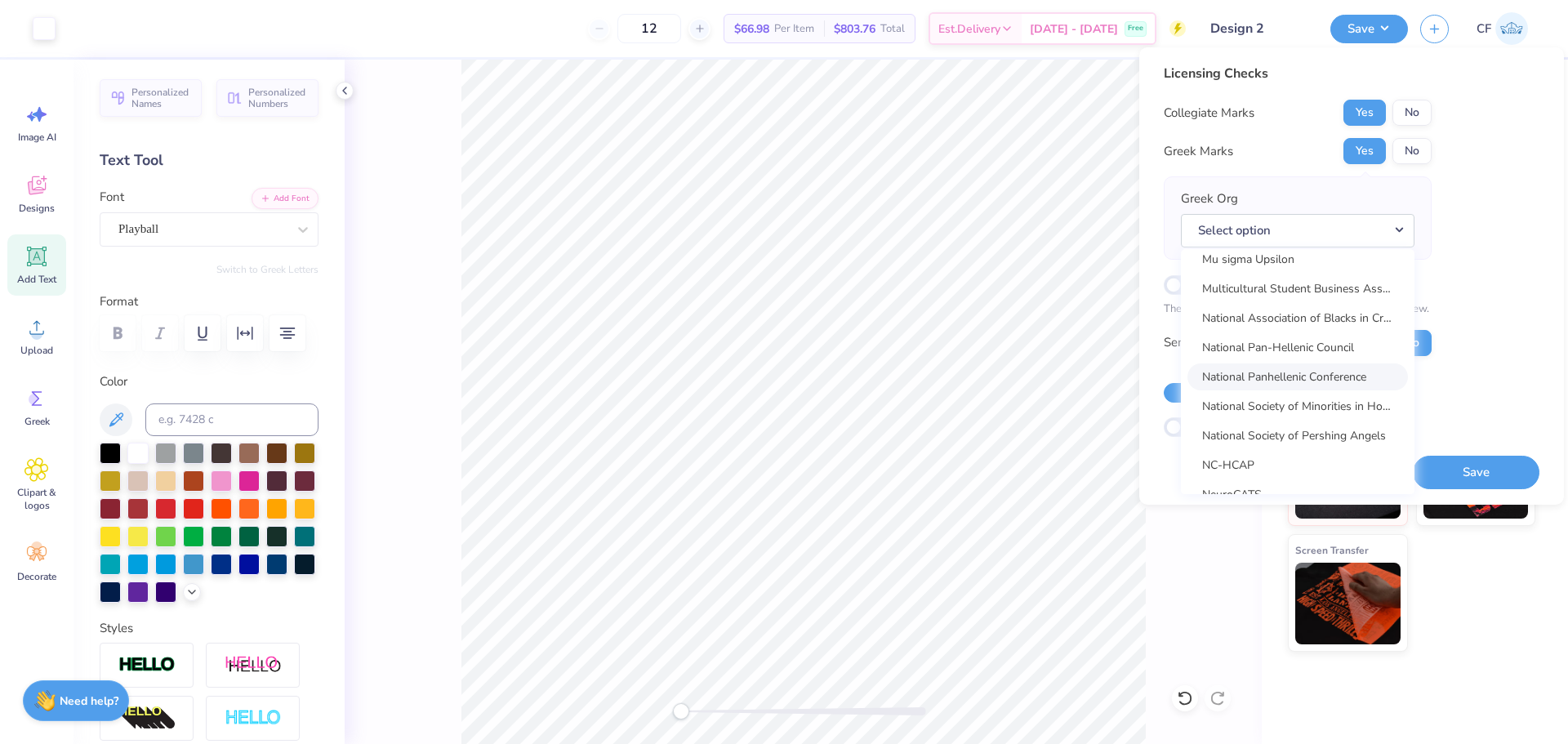
click at [1318, 380] on link "National Panhellenic Conference" at bounding box center [1298, 377] width 221 height 27
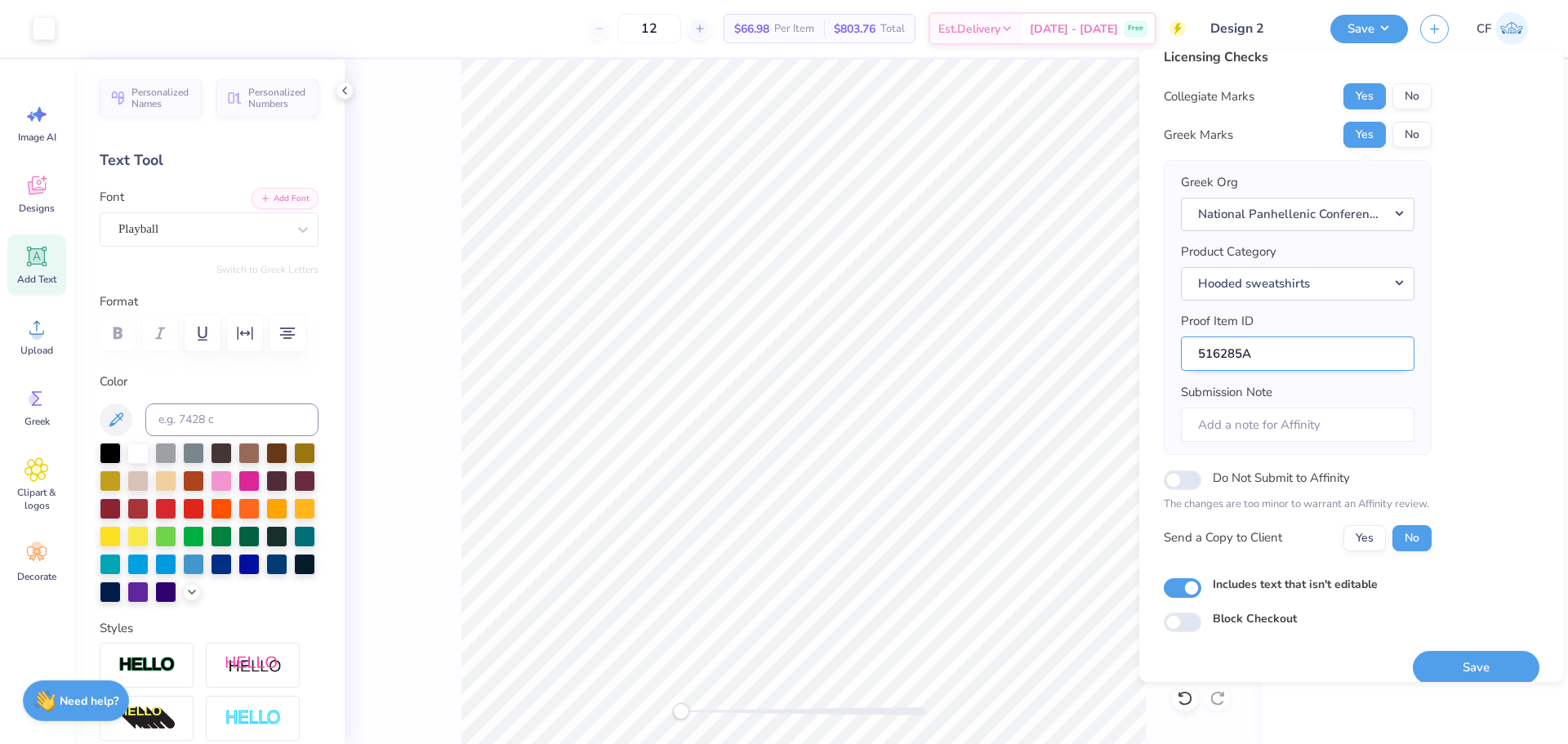
scroll to position [37, 0]
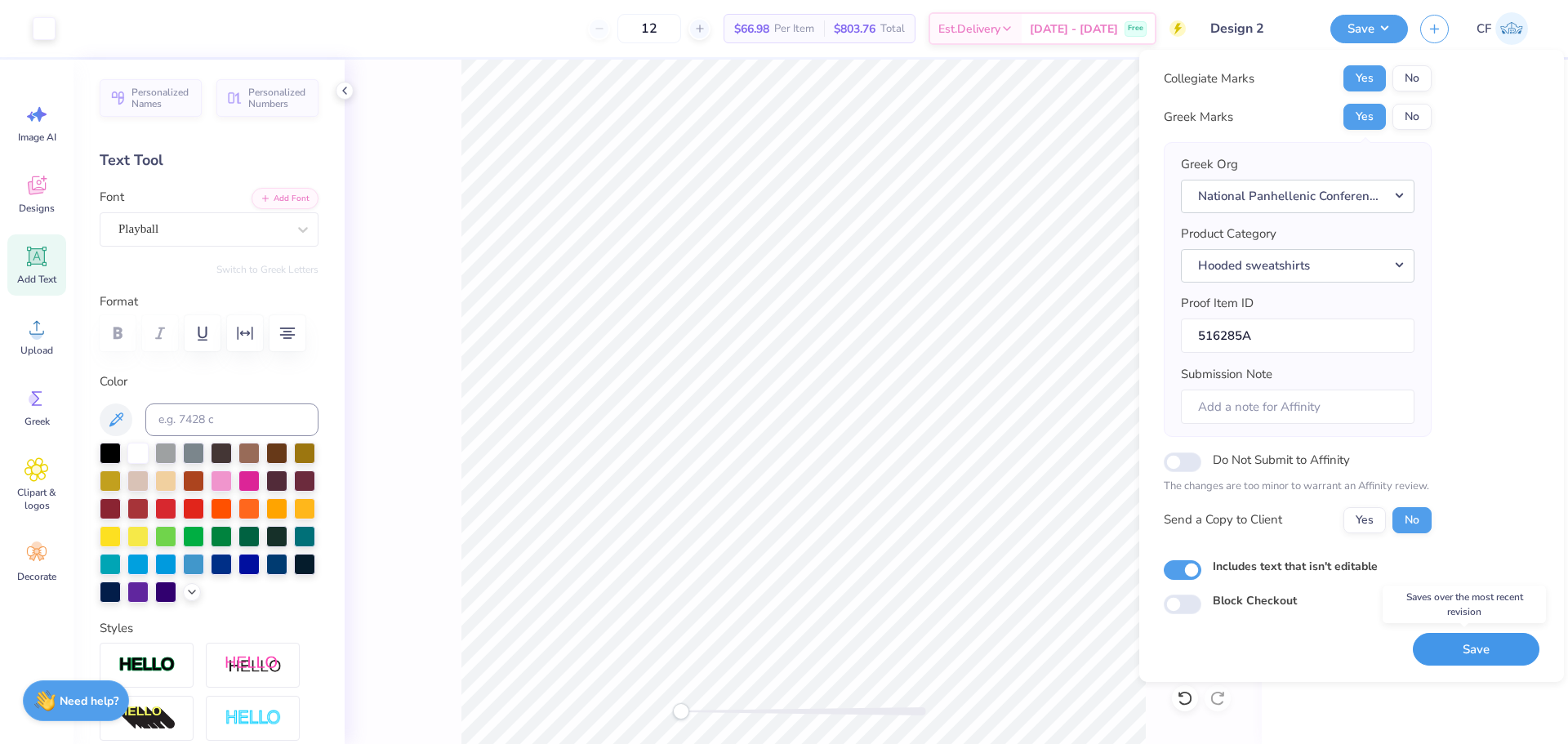
click at [1457, 649] on button "Save" at bounding box center [1476, 649] width 126 height 33
